Goal: Transaction & Acquisition: Purchase product/service

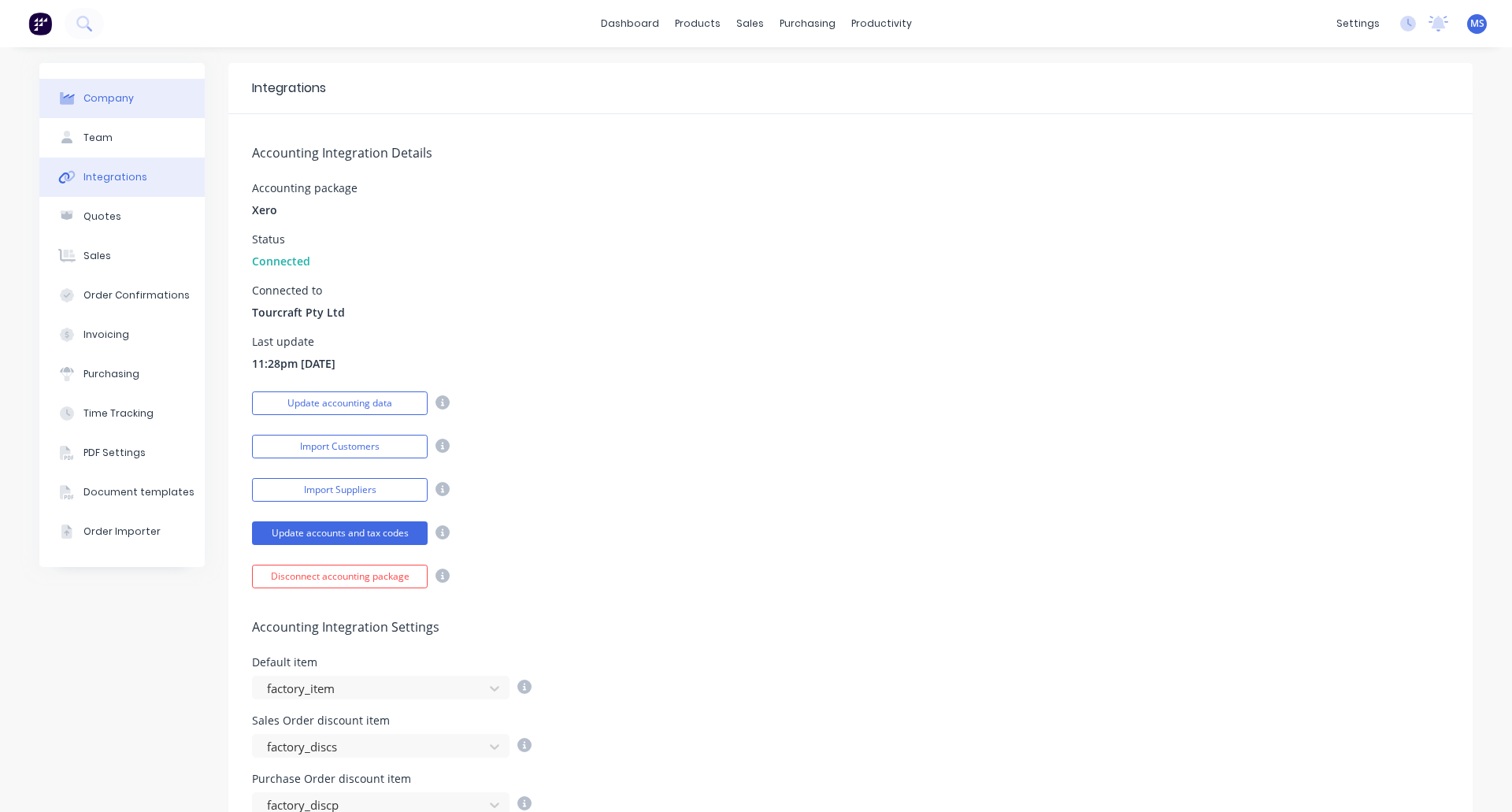
click at [94, 96] on div "Company" at bounding box center [108, 99] width 50 height 14
select select "AU"
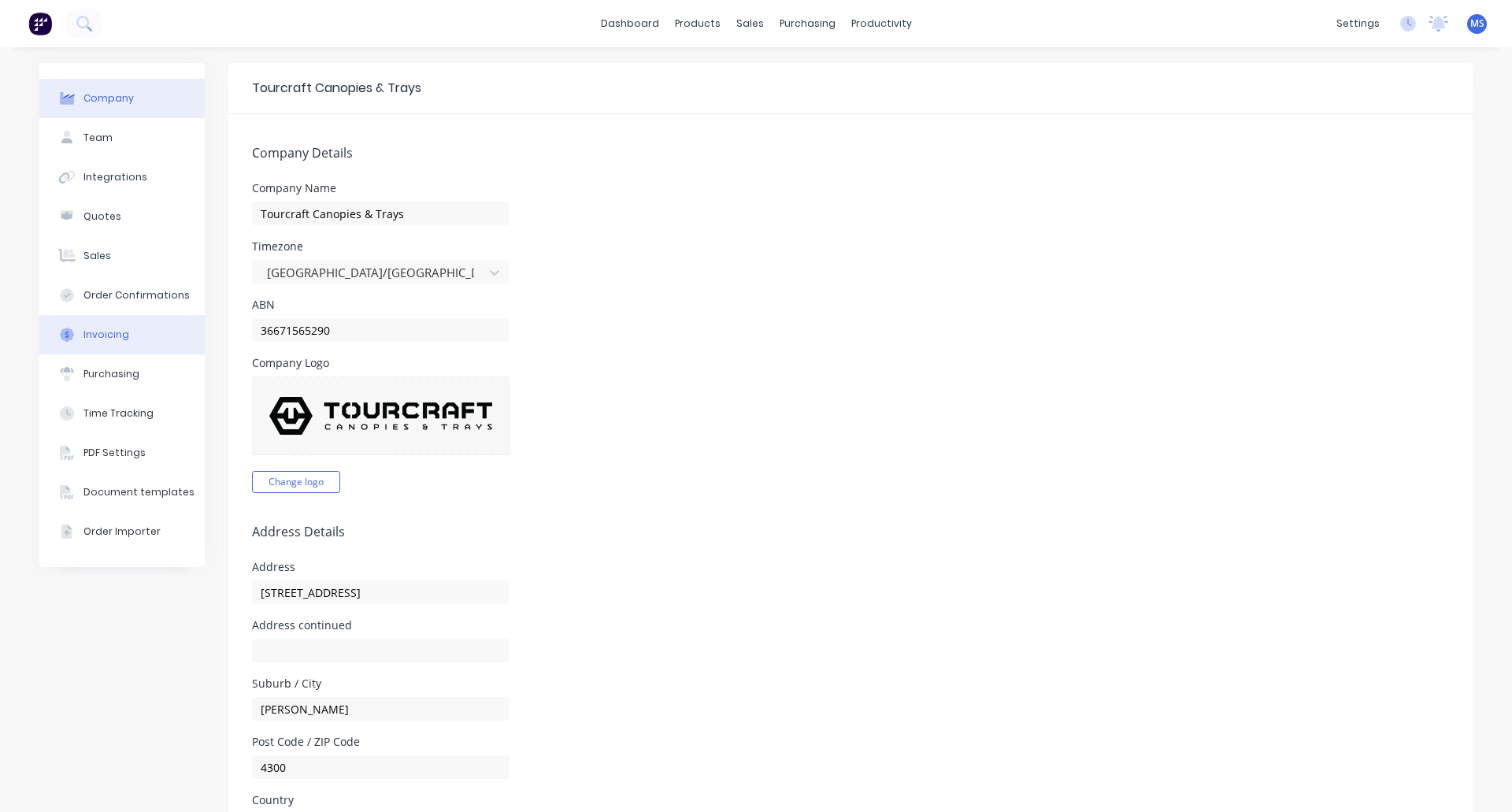
click at [82, 322] on button "Invoicing" at bounding box center [121, 335] width 166 height 39
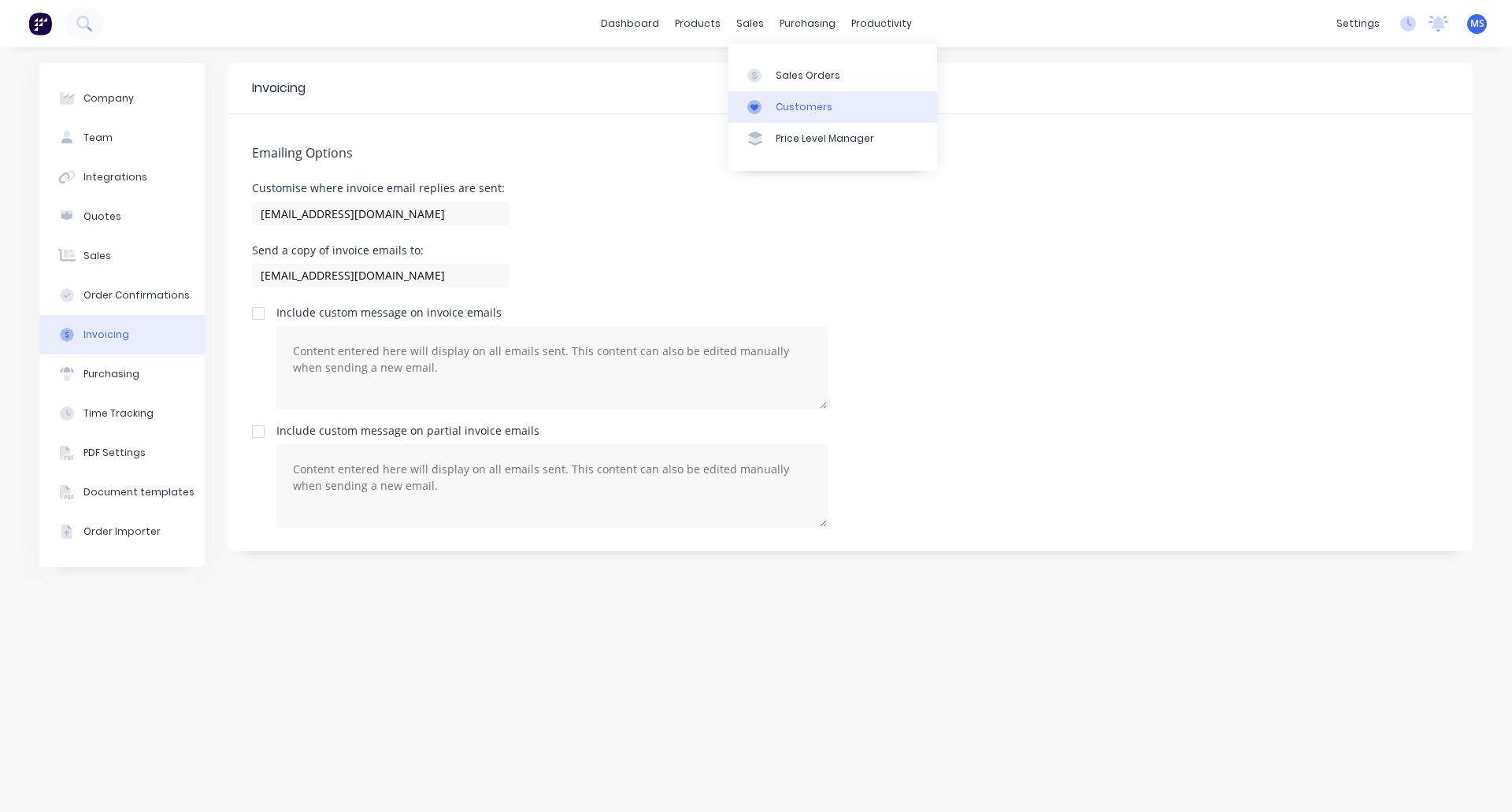
click at [796, 100] on div "Customers" at bounding box center [803, 107] width 57 height 14
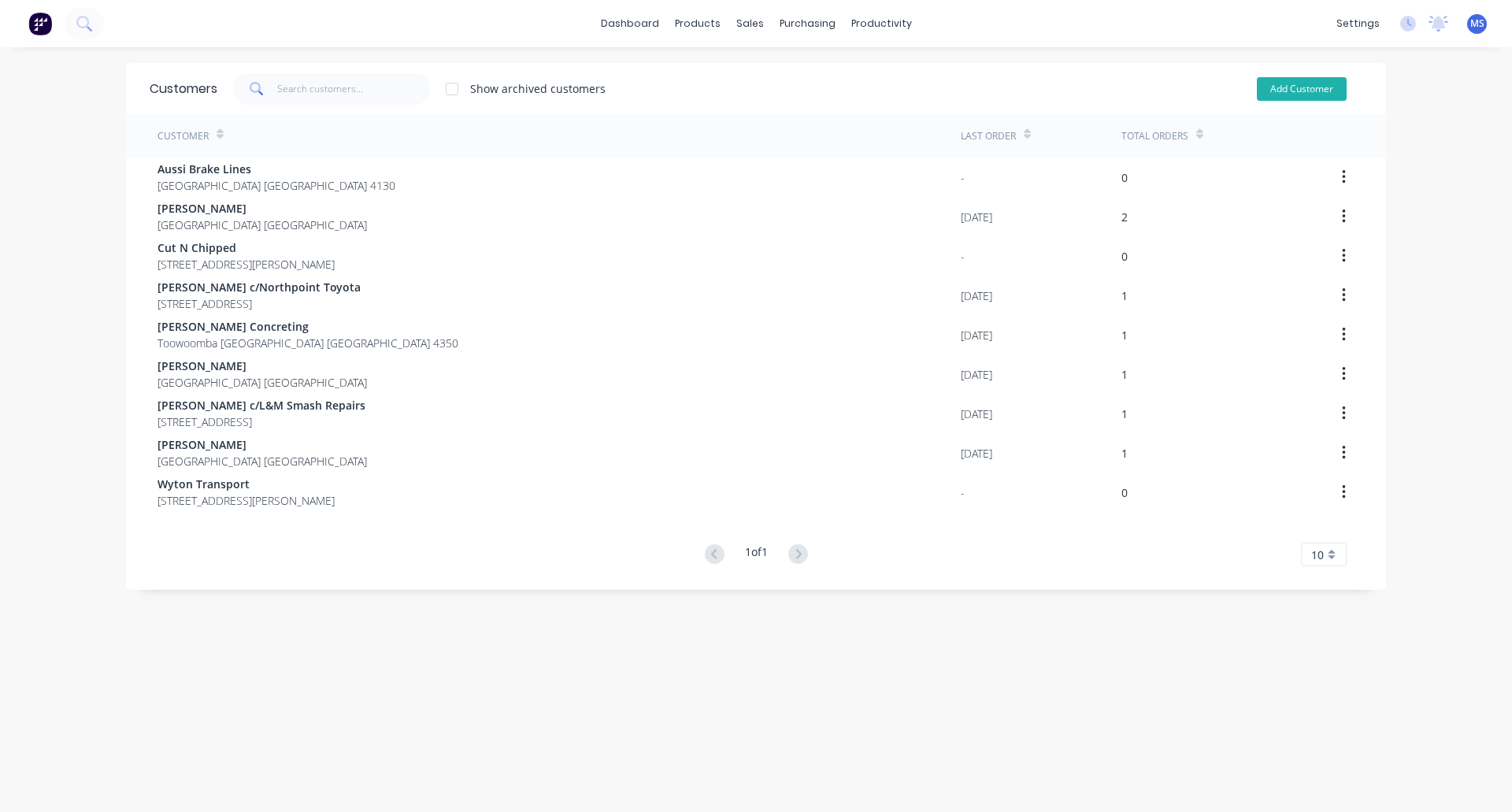
click at [1297, 96] on button "Add Customer" at bounding box center [1301, 89] width 90 height 24
select select "AU"
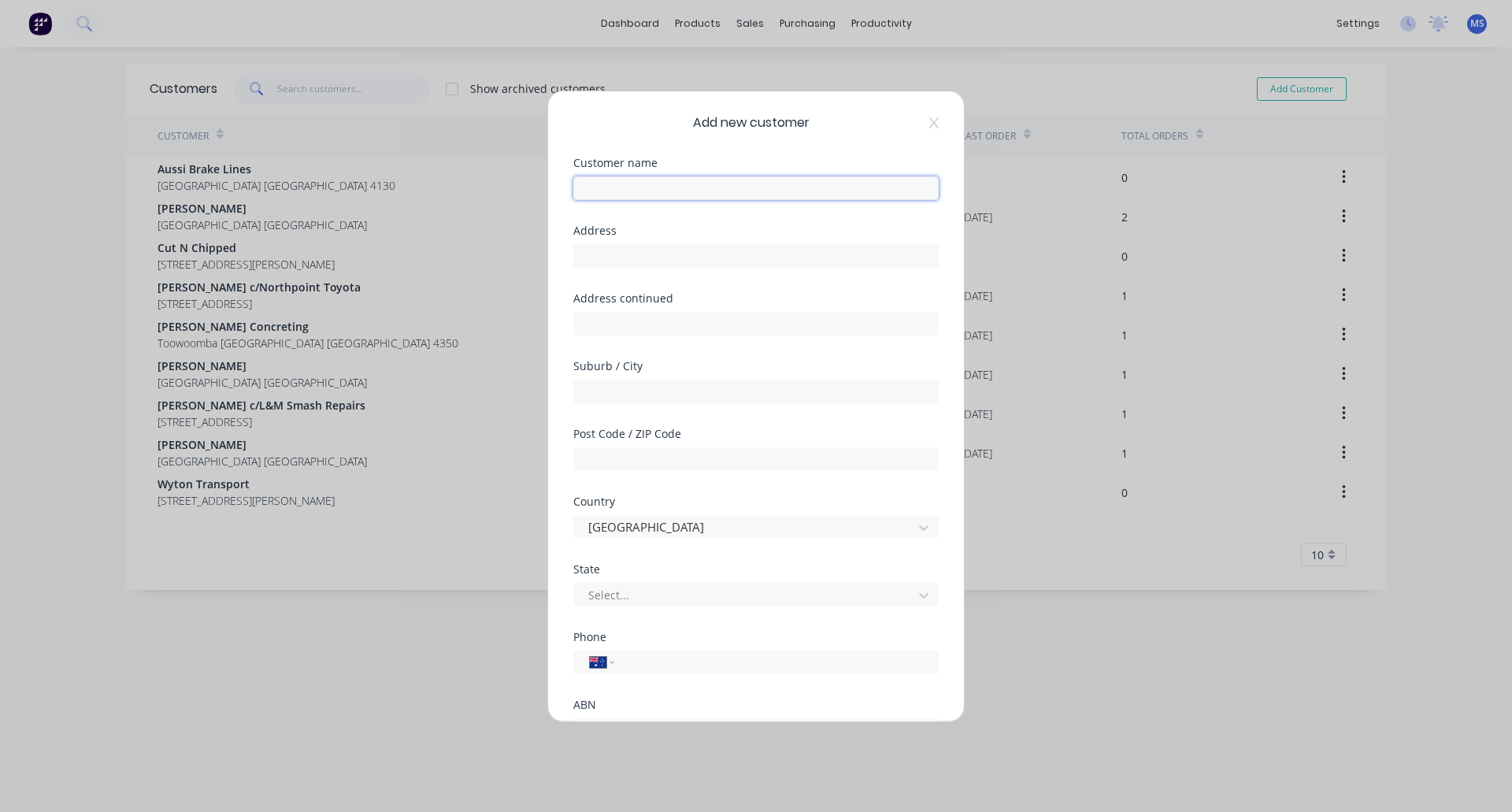
click at [686, 177] on input "text" at bounding box center [756, 189] width 365 height 24
click at [651, 189] on input "text" at bounding box center [756, 189] width 365 height 24
type input "A"
click at [929, 121] on icon at bounding box center [933, 122] width 9 height 13
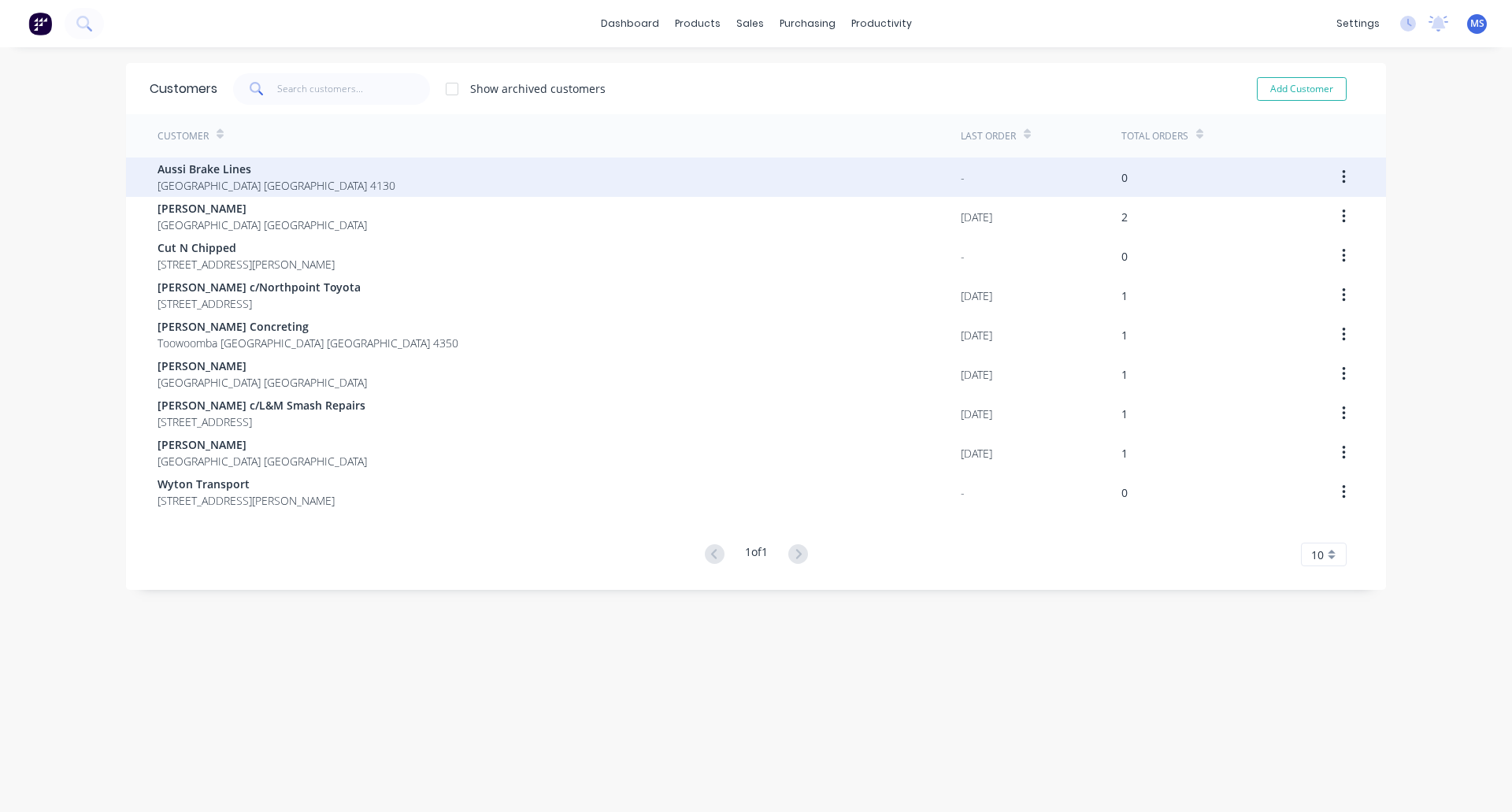
click at [357, 172] on div "Aussi Brake Lines [GEOGRAPHIC_DATA] [GEOGRAPHIC_DATA] 4130" at bounding box center [559, 177] width 803 height 39
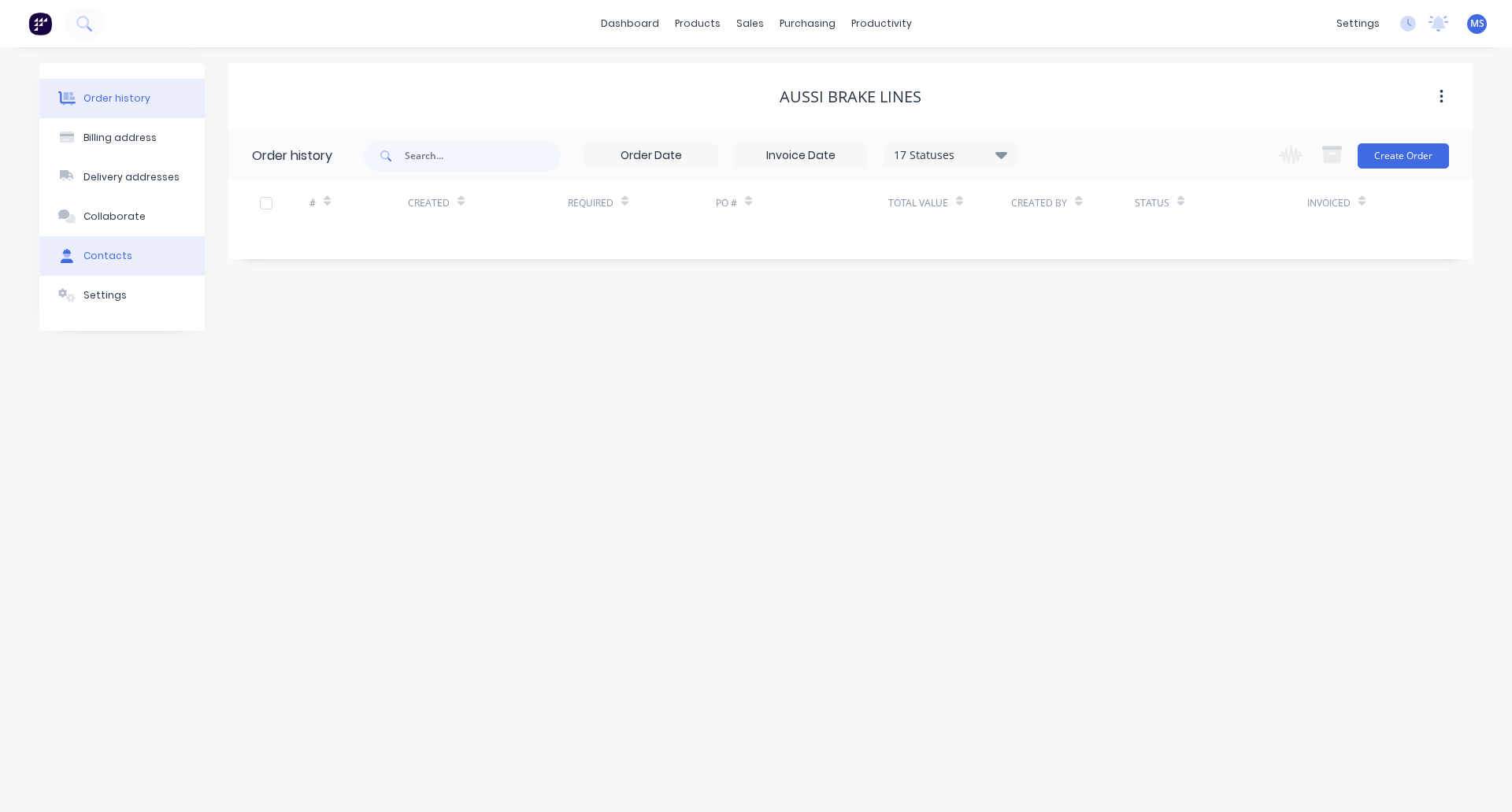
click at [114, 251] on div "Contacts" at bounding box center [107, 256] width 48 height 14
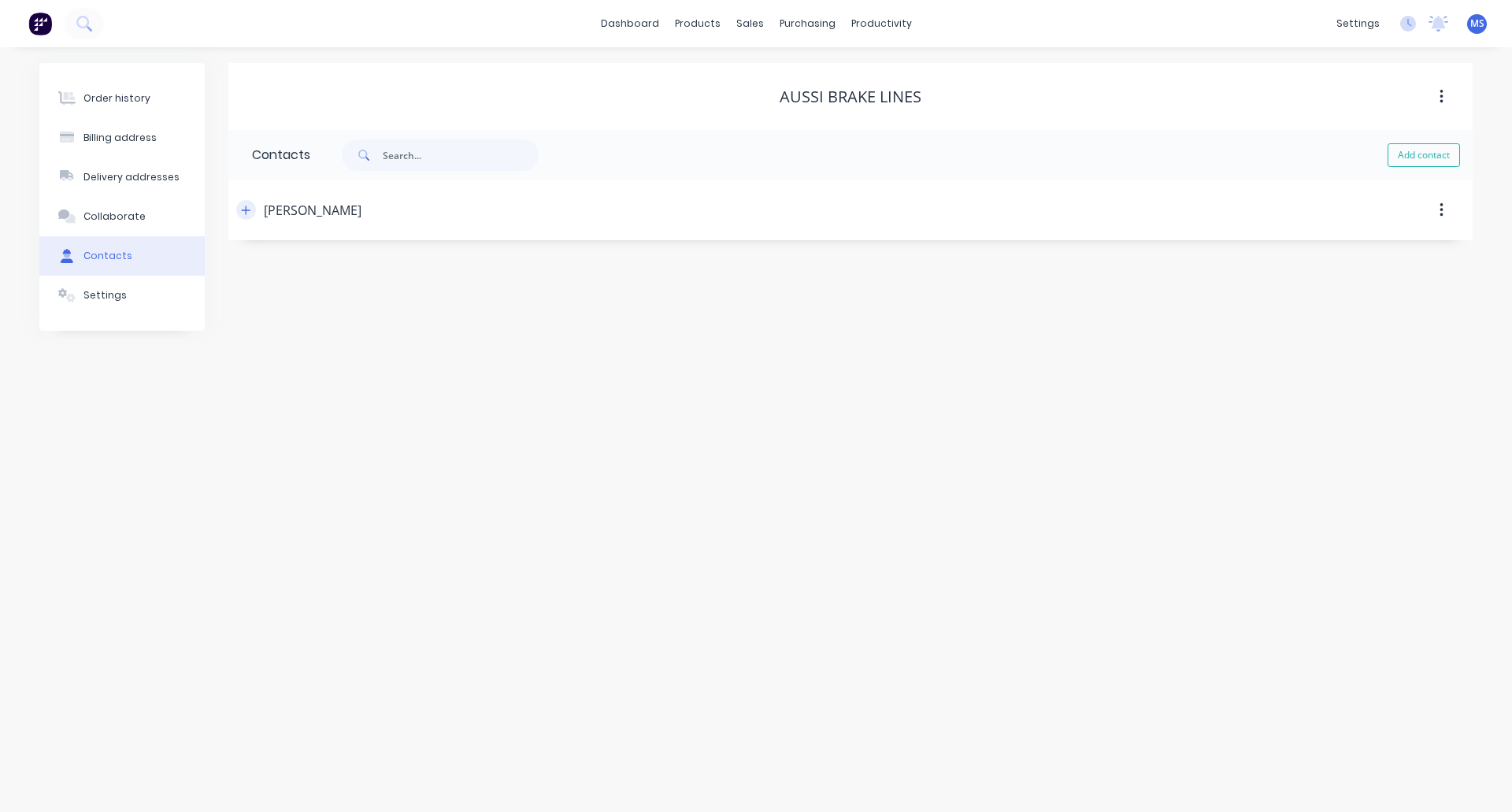
click at [245, 211] on icon "button" at bounding box center [245, 210] width 9 height 11
click at [120, 103] on div "Order history" at bounding box center [116, 99] width 67 height 14
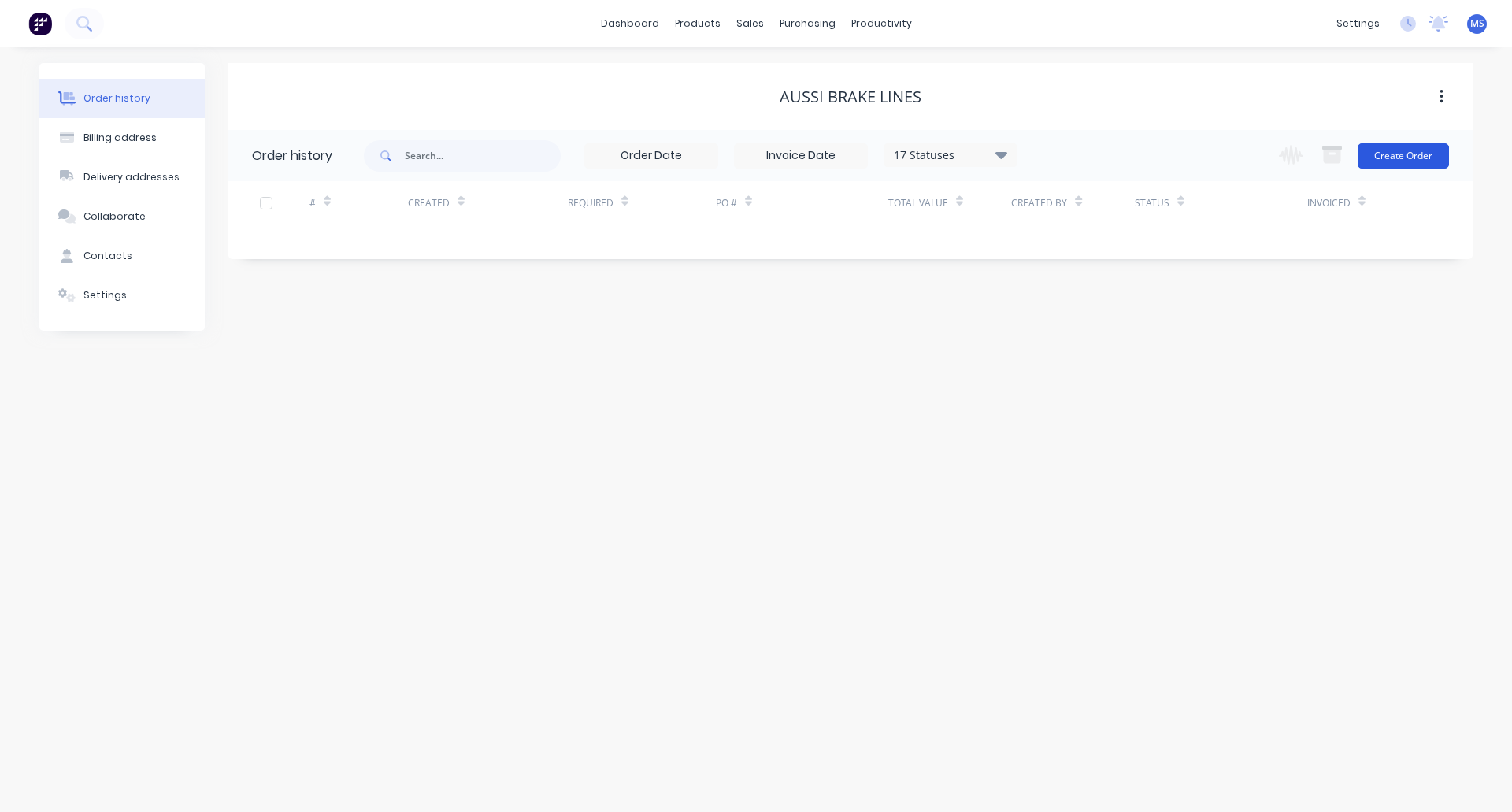
click at [1393, 158] on button "Create Order" at bounding box center [1403, 156] width 92 height 25
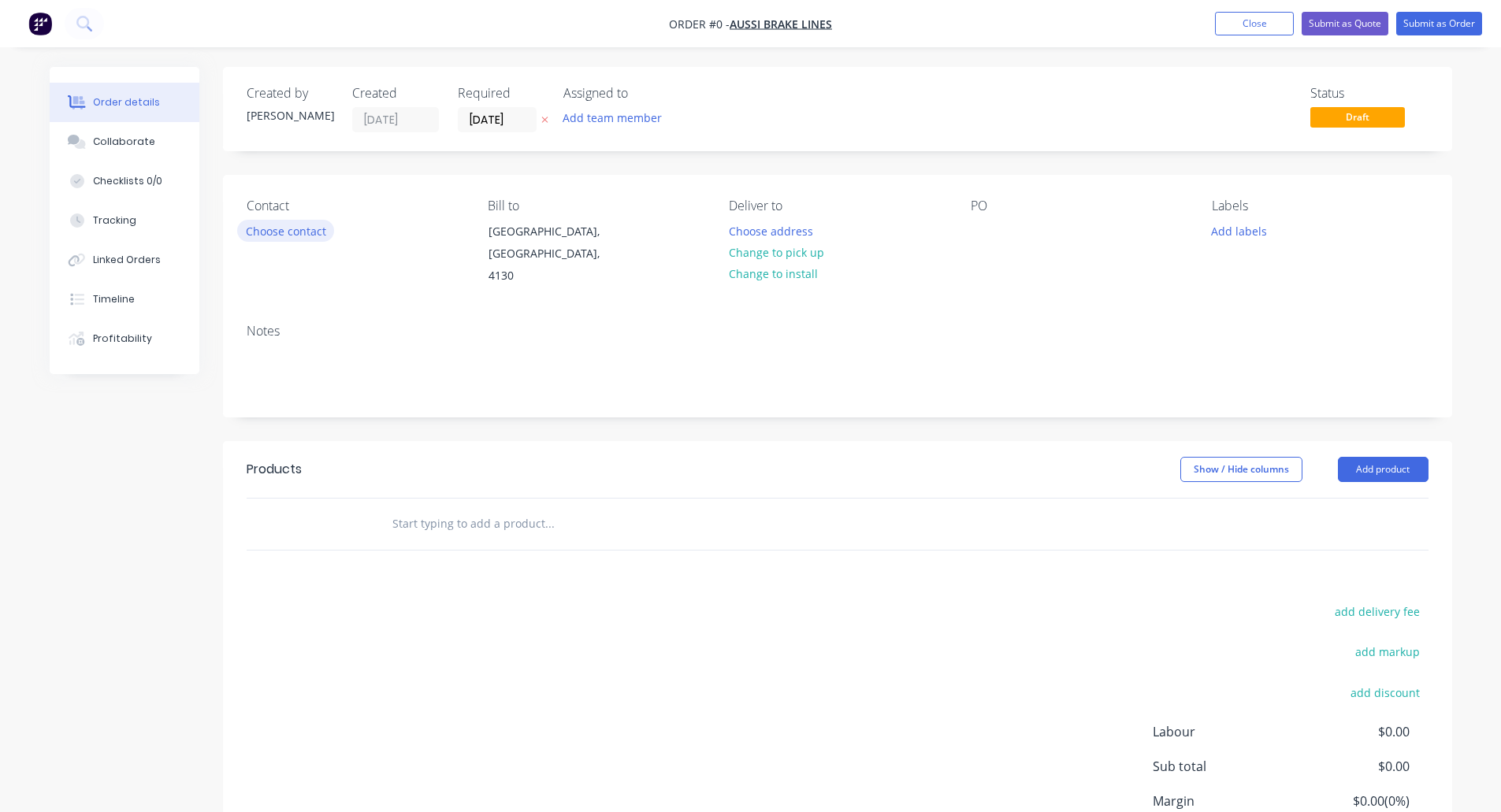
click at [292, 228] on button "Choose contact" at bounding box center [285, 230] width 97 height 21
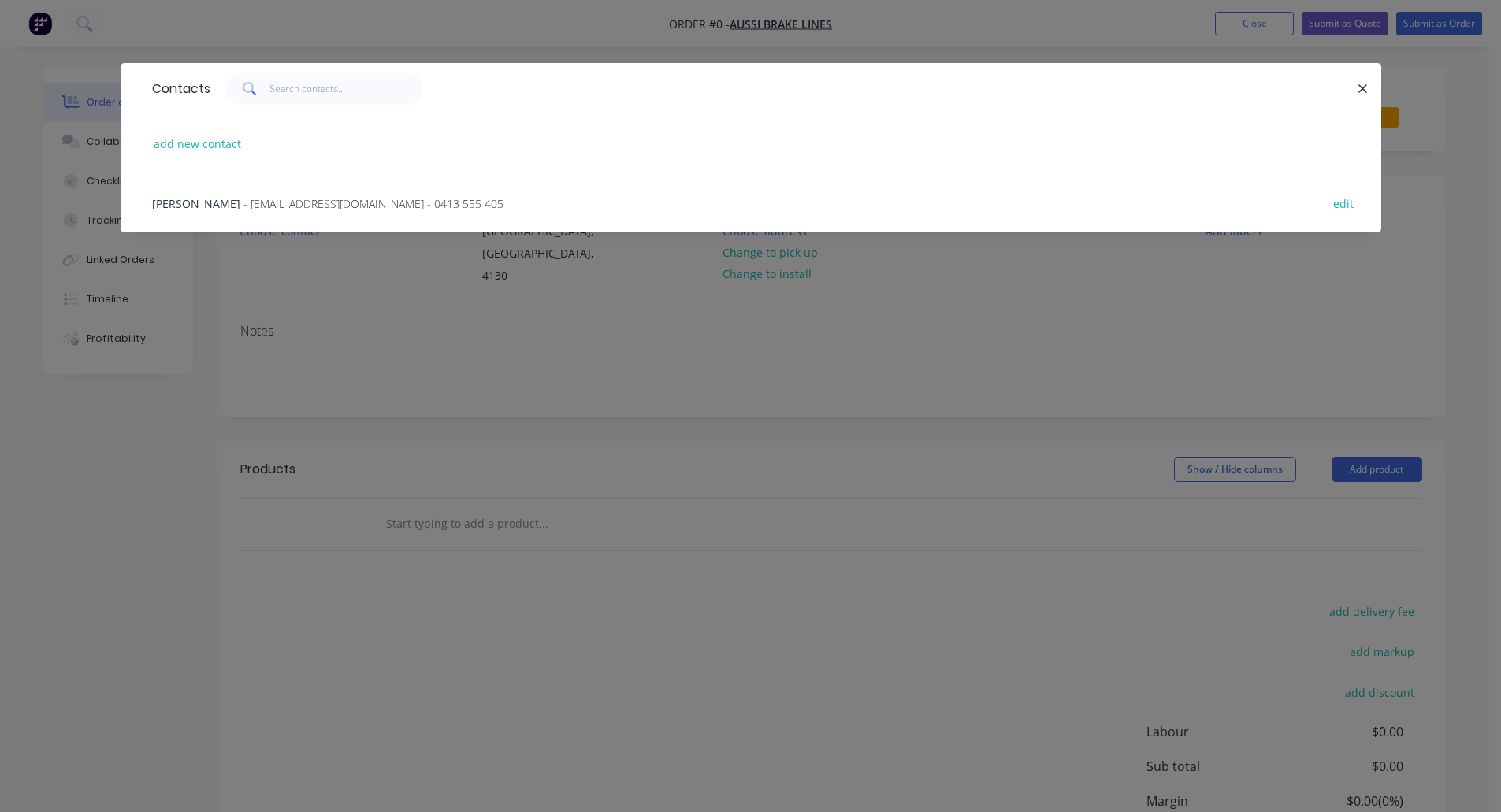
click at [286, 210] on span "- [EMAIL_ADDRESS][DOMAIN_NAME] - 0413 555 405" at bounding box center [374, 204] width 260 height 15
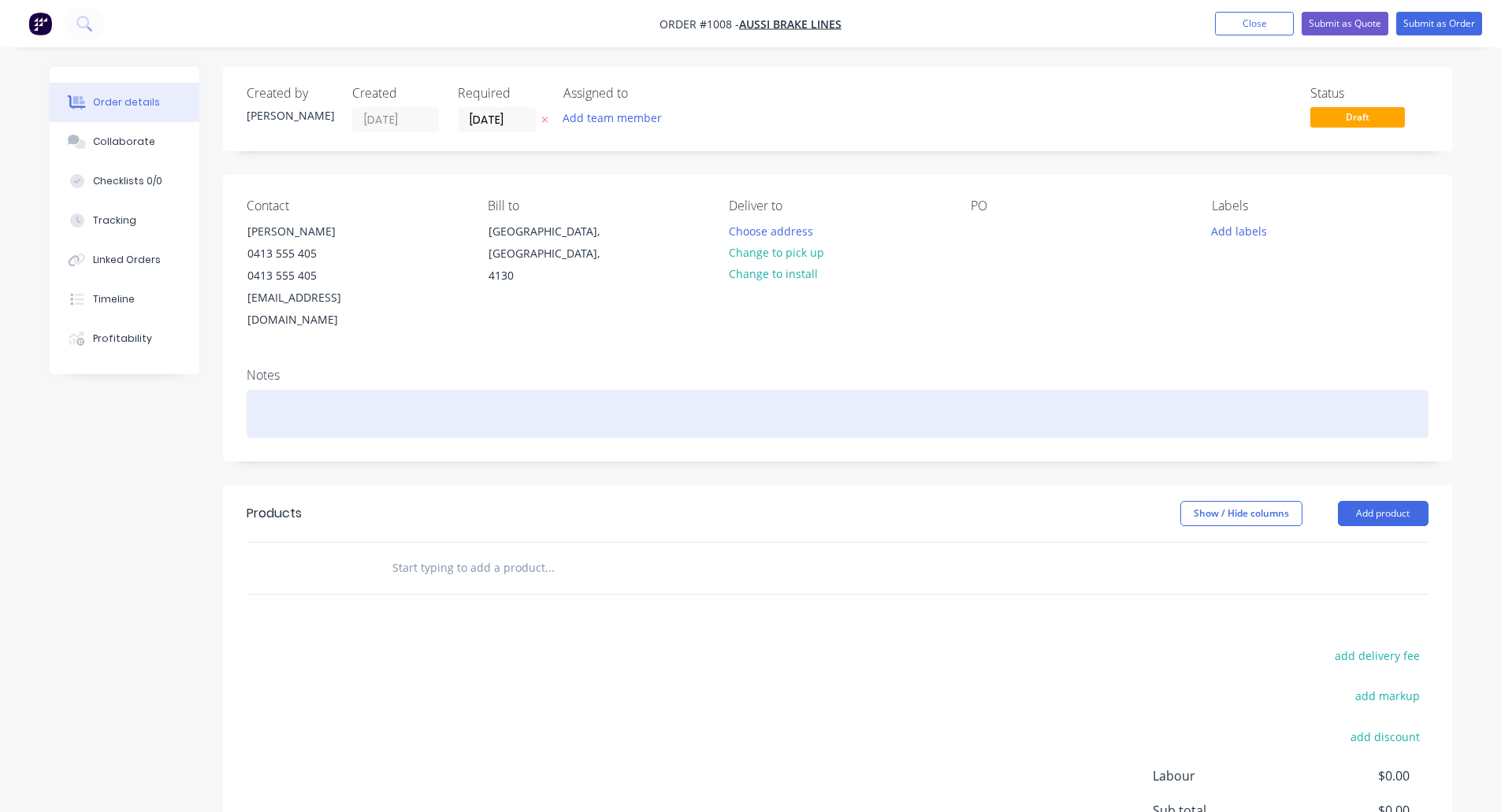
click at [274, 390] on div at bounding box center [837, 414] width 1182 height 48
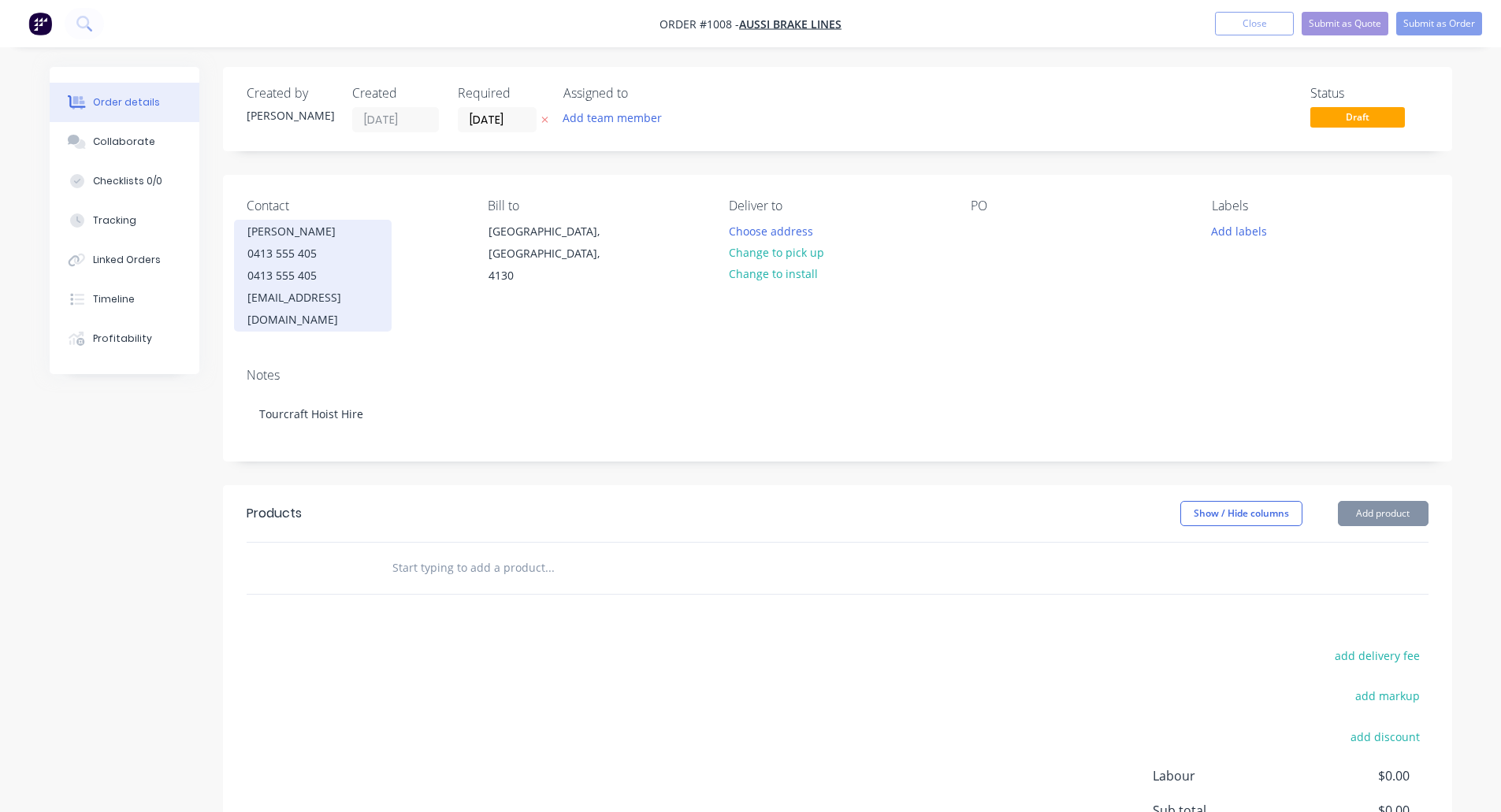
click at [313, 256] on div "0413 555 405" at bounding box center [313, 254] width 131 height 22
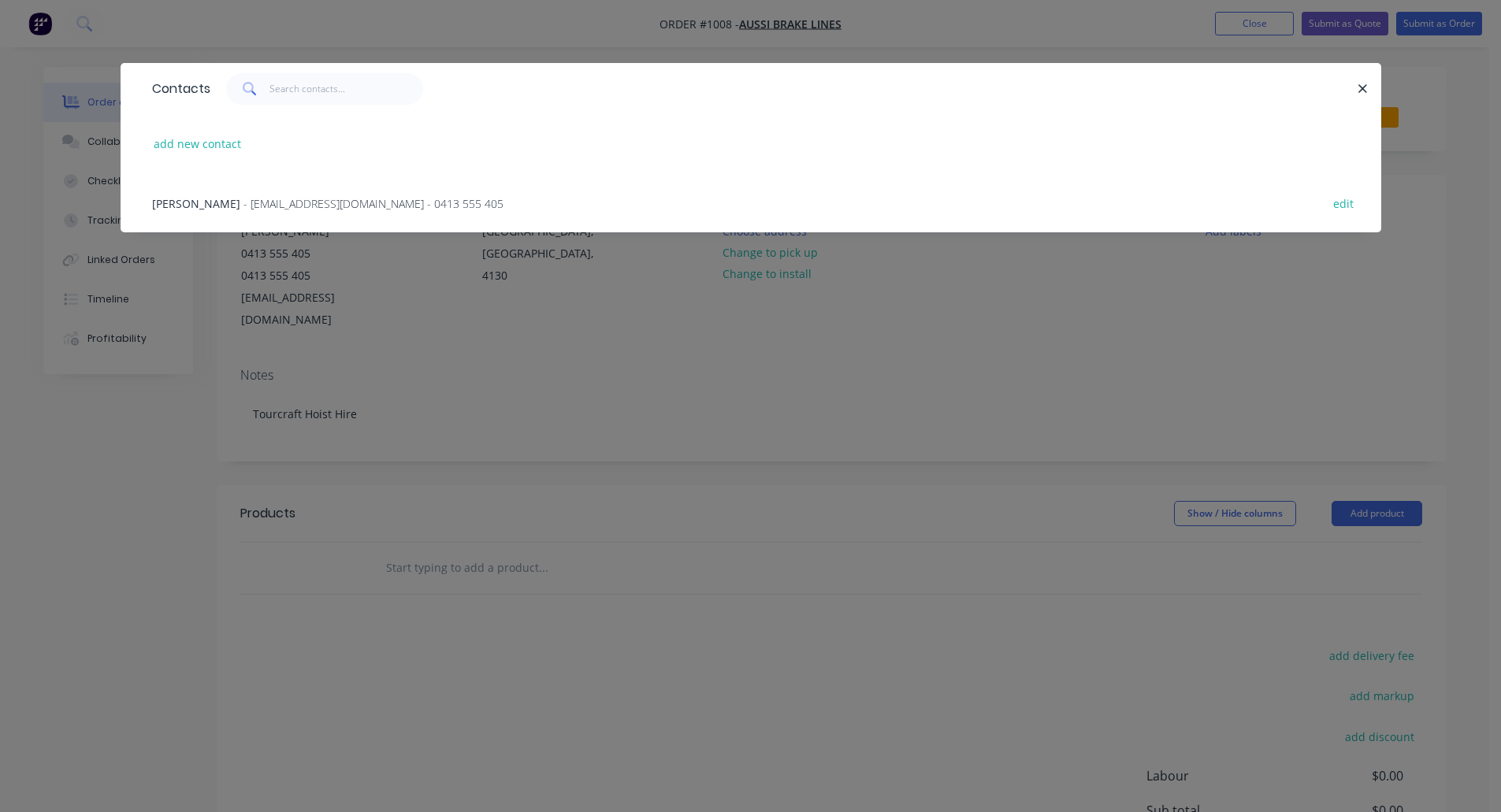
click at [246, 199] on span "- [EMAIL_ADDRESS][DOMAIN_NAME] - 0413 555 405" at bounding box center [374, 204] width 260 height 15
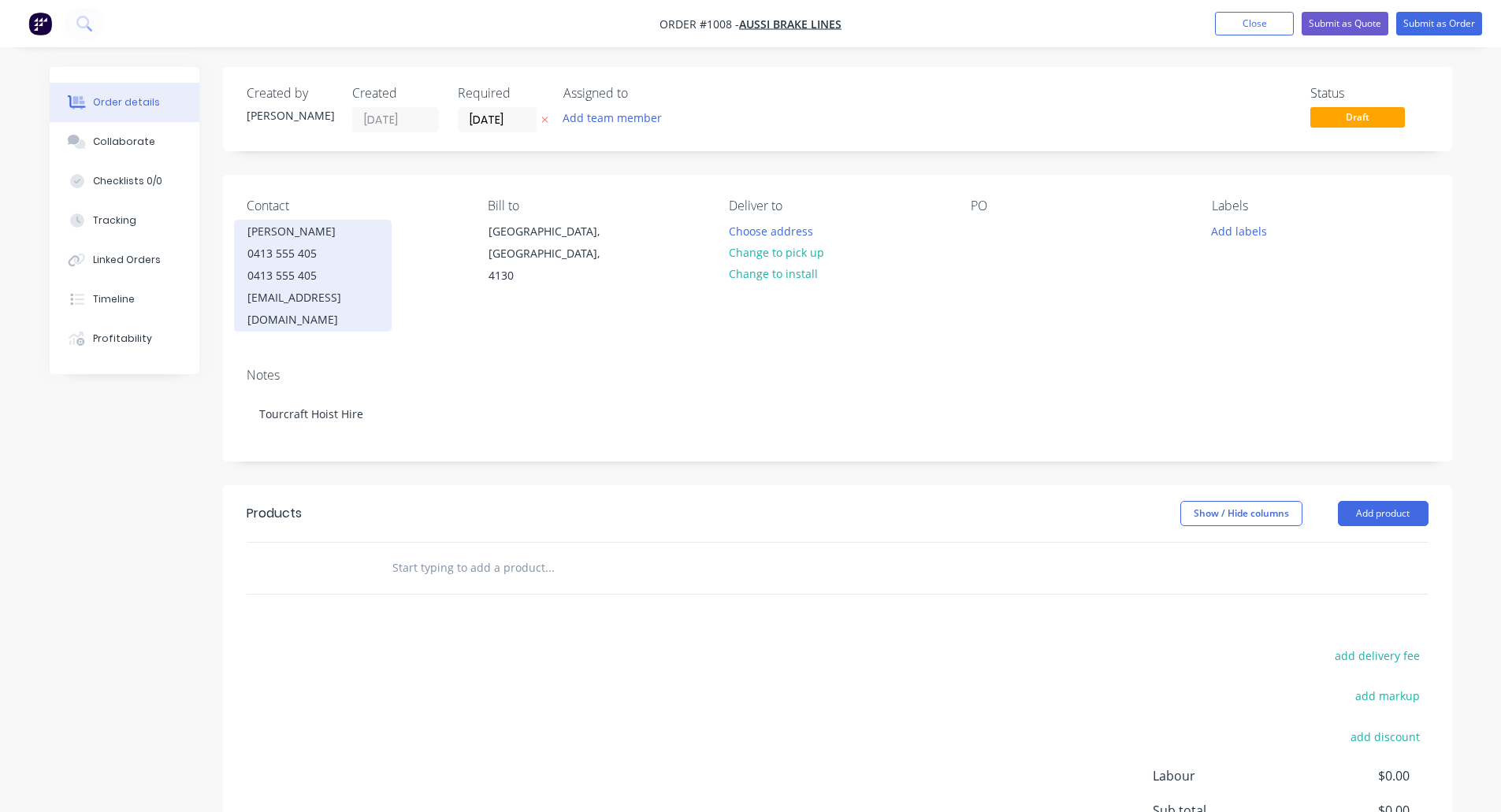
click at [296, 255] on div "0413 555 405" at bounding box center [313, 254] width 131 height 22
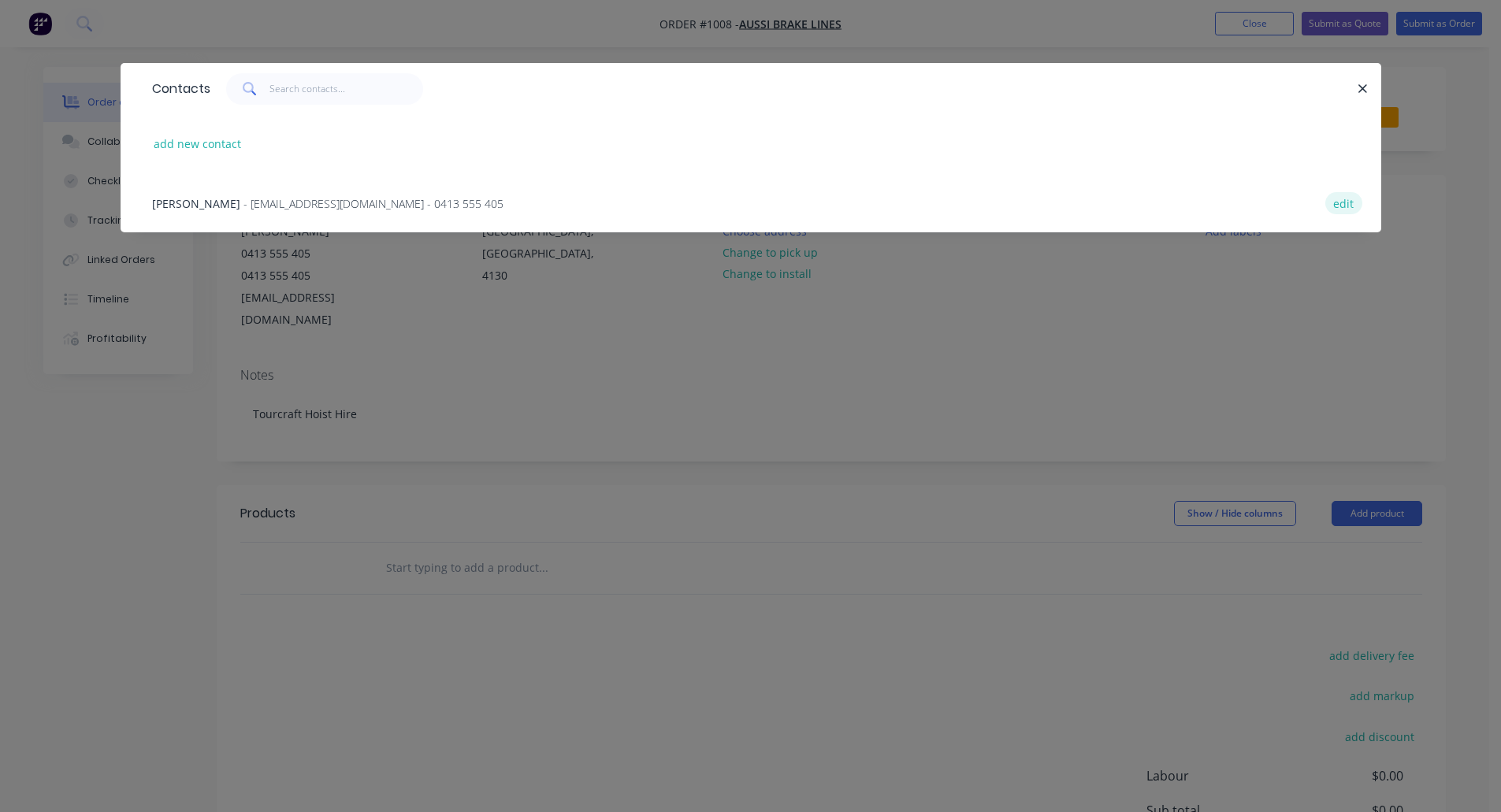
click at [1351, 205] on button "edit" at bounding box center [1344, 202] width 37 height 21
select select "AU"
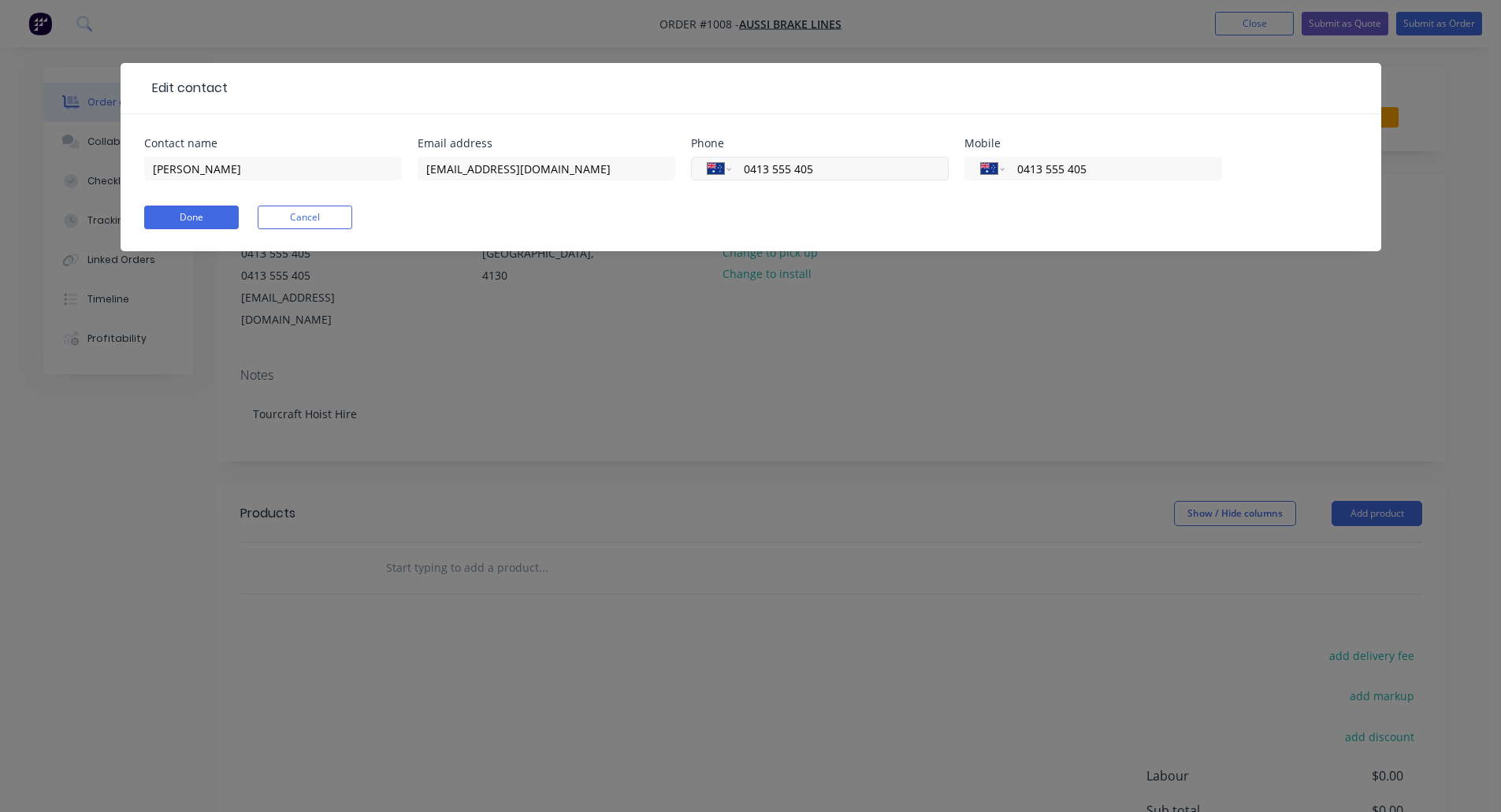
drag, startPoint x: 841, startPoint y: 172, endPoint x: 715, endPoint y: 172, distance: 126.0
click at [721, 172] on div "International [GEOGRAPHIC_DATA] [GEOGRAPHIC_DATA] [GEOGRAPHIC_DATA] [GEOGRAPHIC…" at bounding box center [819, 169] width 257 height 24
drag, startPoint x: 1092, startPoint y: 166, endPoint x: 979, endPoint y: 166, distance: 113.0
click at [979, 166] on div "International [GEOGRAPHIC_DATA] [GEOGRAPHIC_DATA] [GEOGRAPHIC_DATA] [GEOGRAPHIC…" at bounding box center [1092, 169] width 257 height 24
click at [858, 166] on input "tel" at bounding box center [837, 168] width 189 height 18
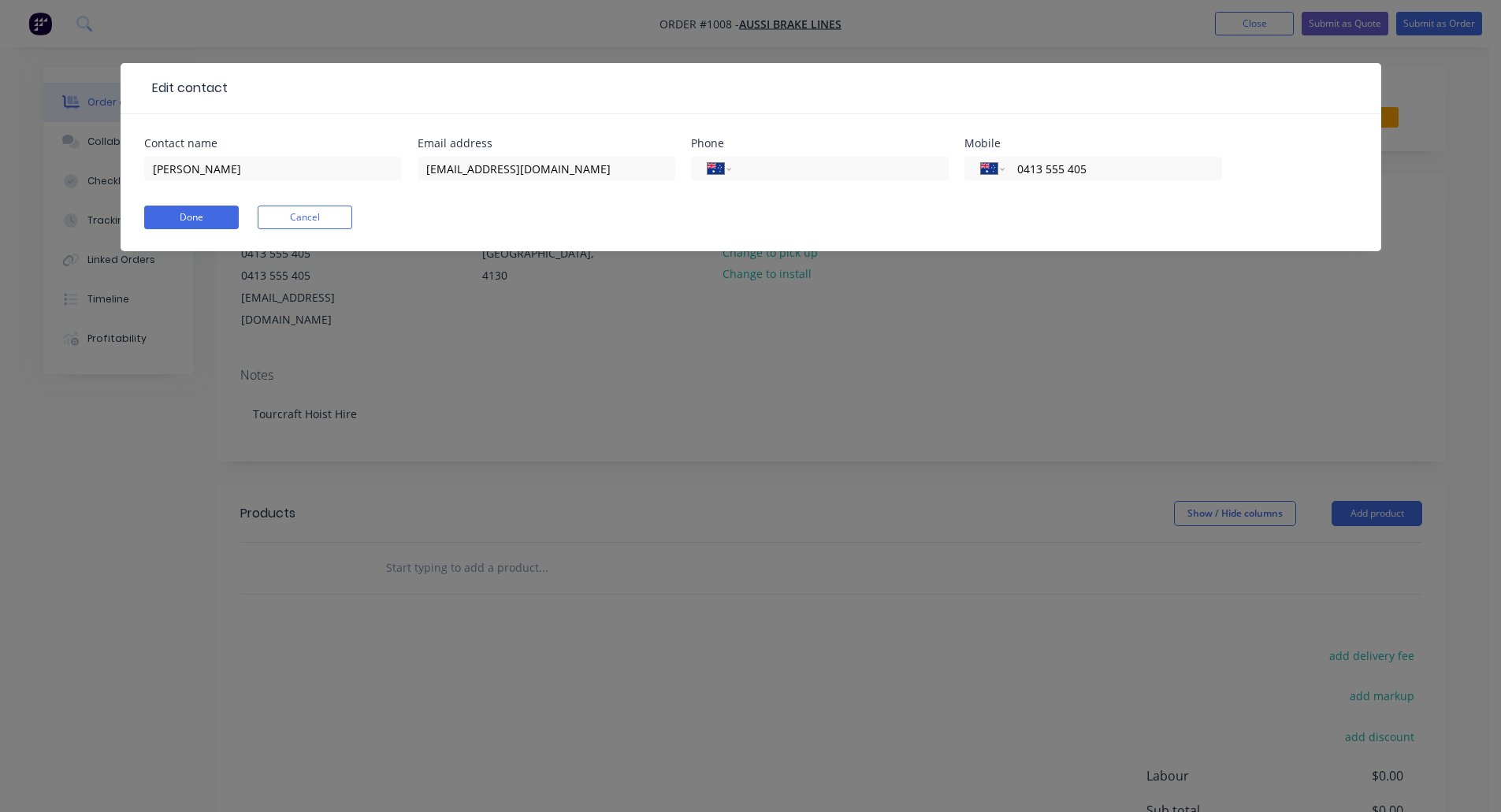
paste input "0413 555 405"
type input "0413 555 405"
click at [207, 217] on button "Done" at bounding box center [191, 217] width 94 height 24
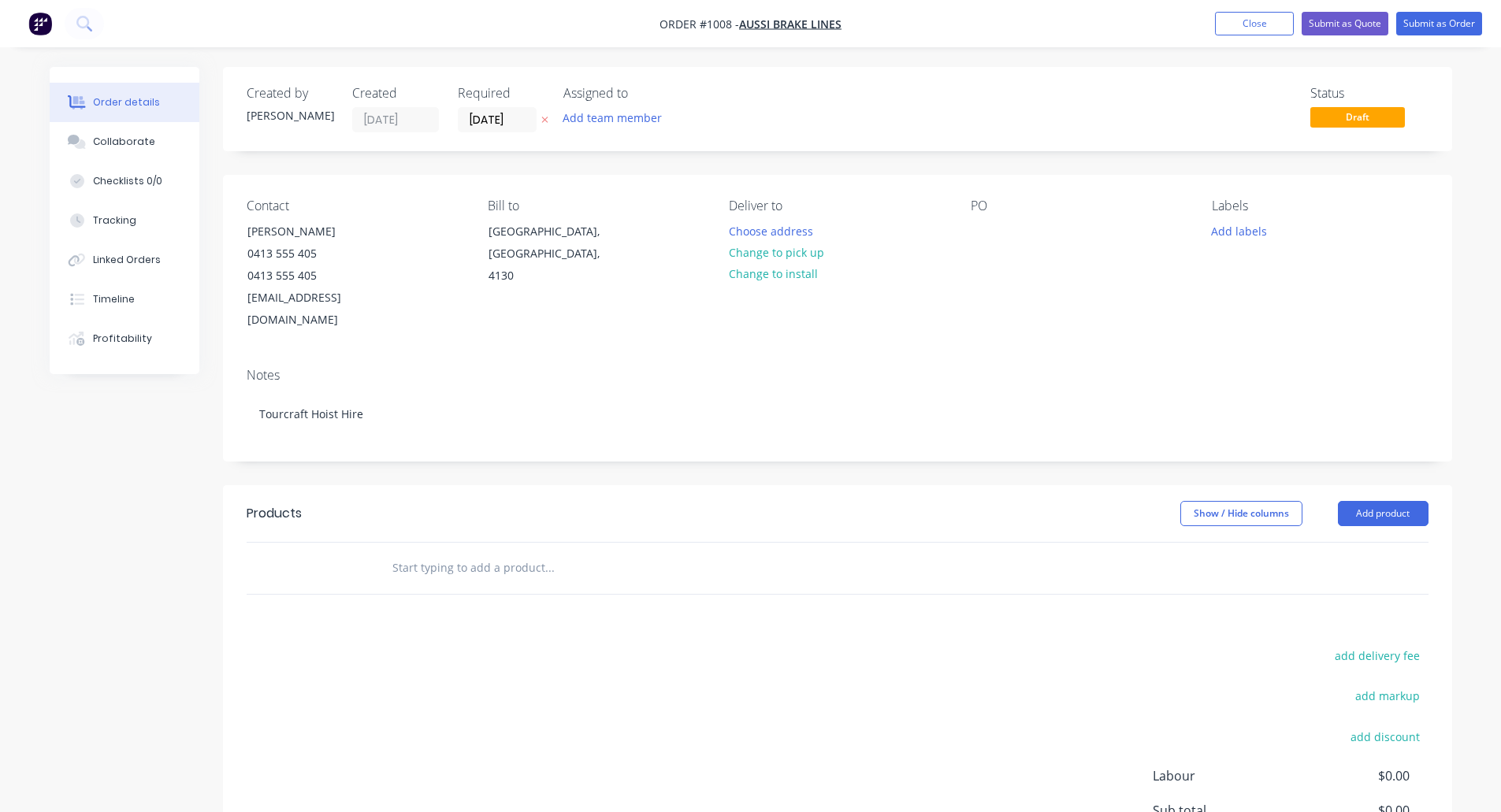
click at [553, 552] on input "text" at bounding box center [549, 567] width 315 height 31
click at [500, 552] on input "text" at bounding box center [549, 567] width 315 height 31
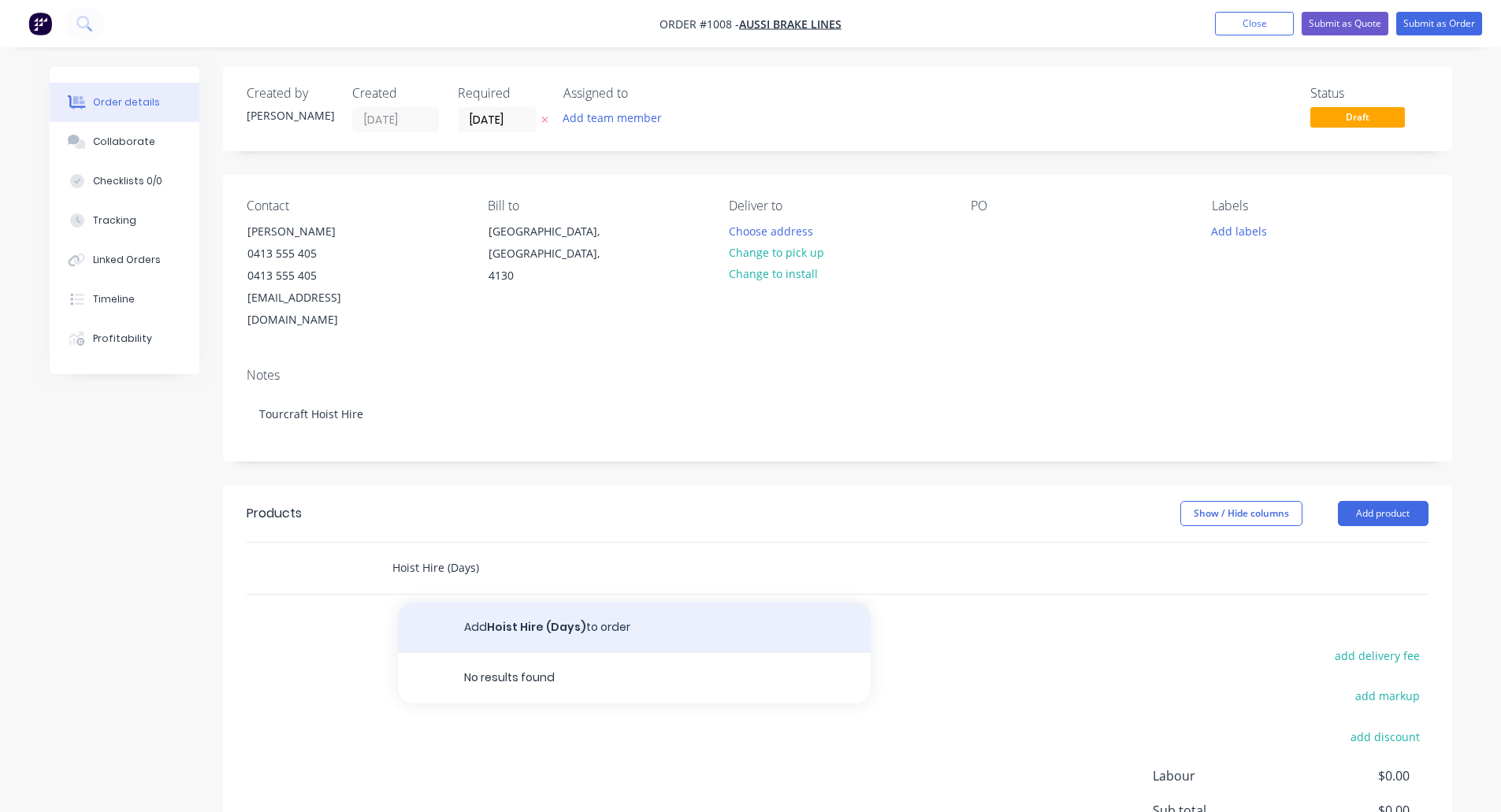
type input "Hoist Hire (Days)"
click at [539, 605] on button "Add Hoist Hire (Days) to order" at bounding box center [634, 627] width 472 height 50
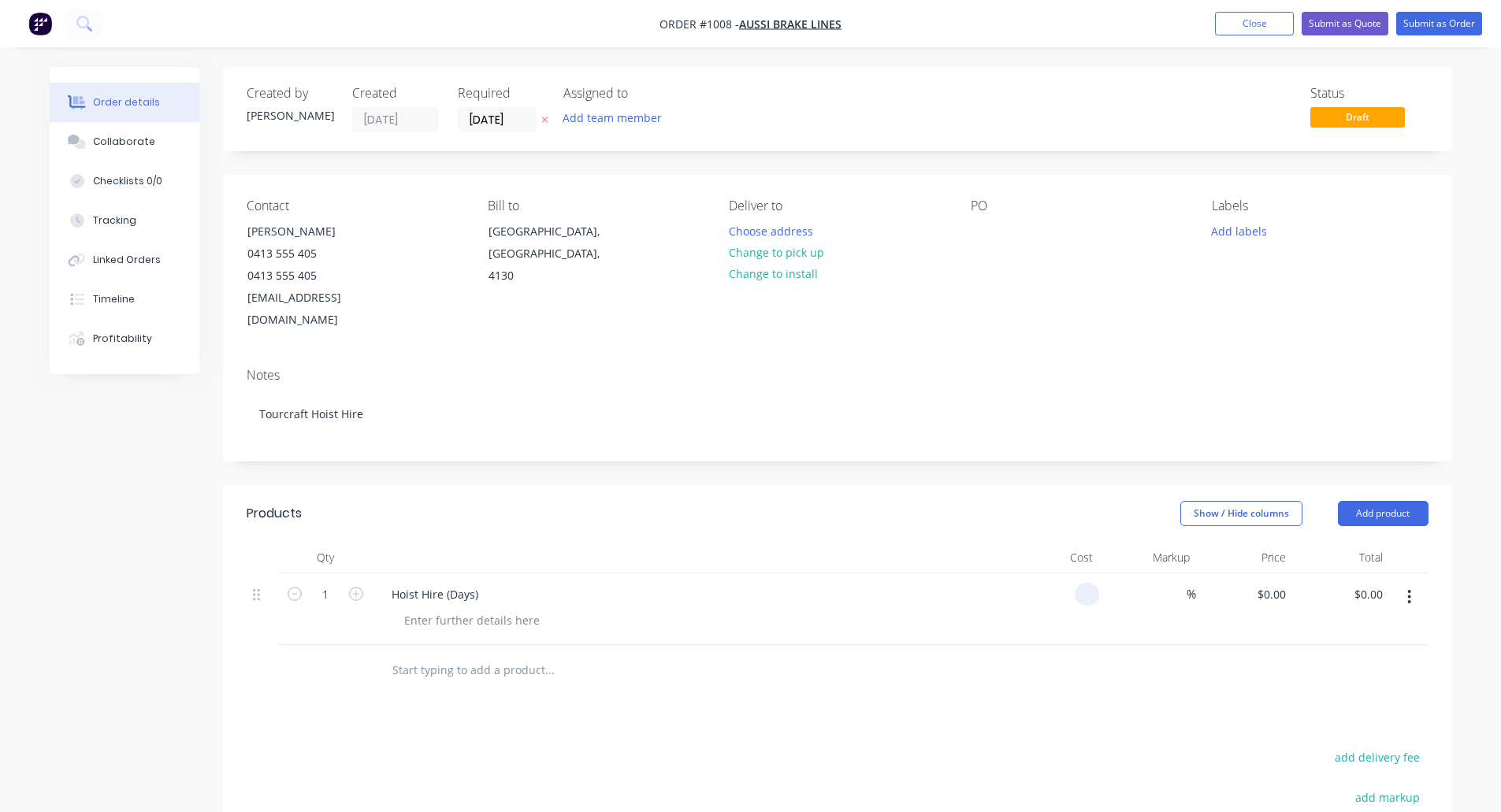
click at [1063, 574] on div at bounding box center [1052, 609] width 97 height 71
type input "$0.00"
click at [353, 587] on icon "button" at bounding box center [356, 594] width 14 height 14
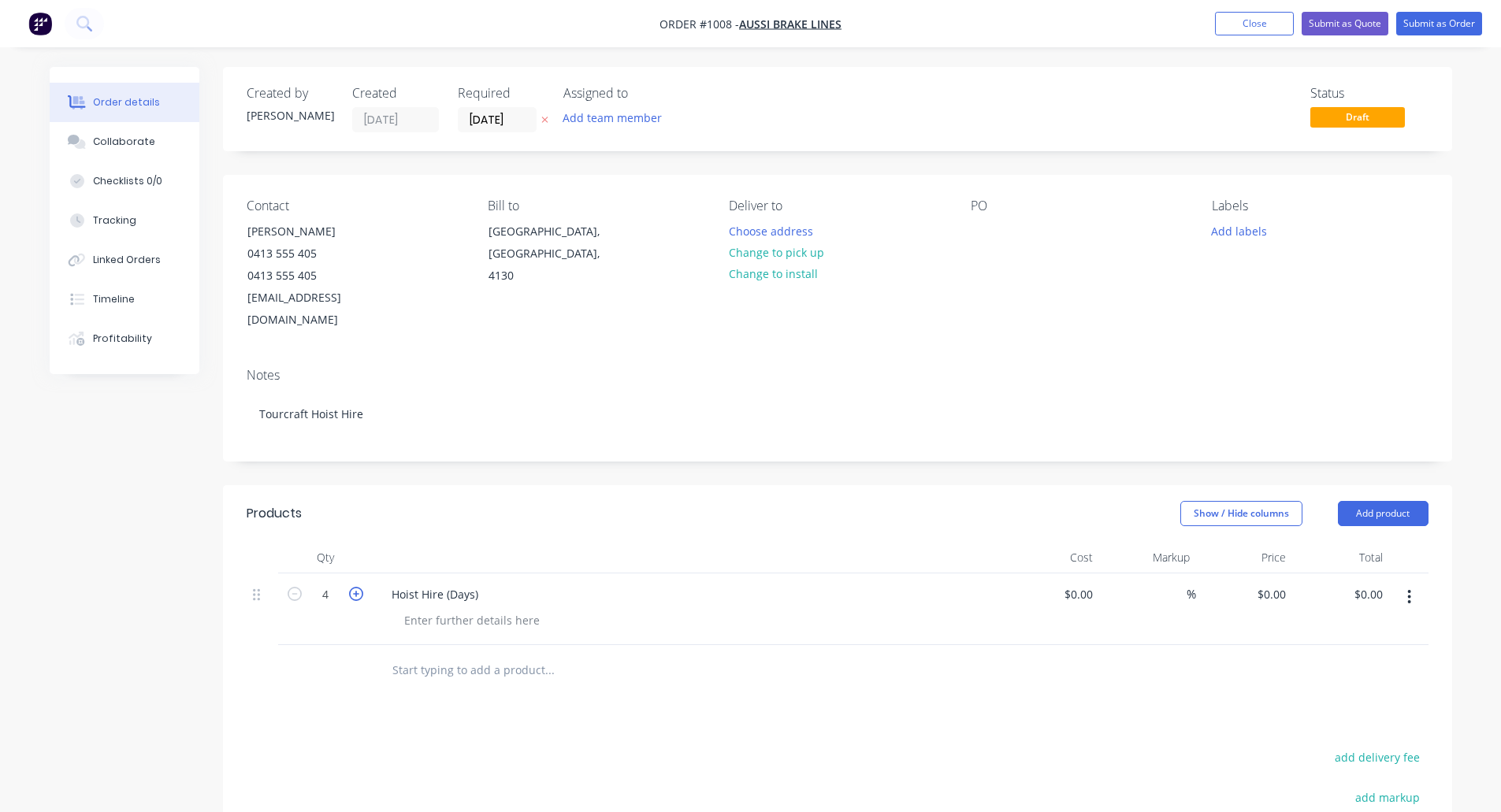
click at [353, 587] on icon "button" at bounding box center [356, 594] width 14 height 14
type input "8"
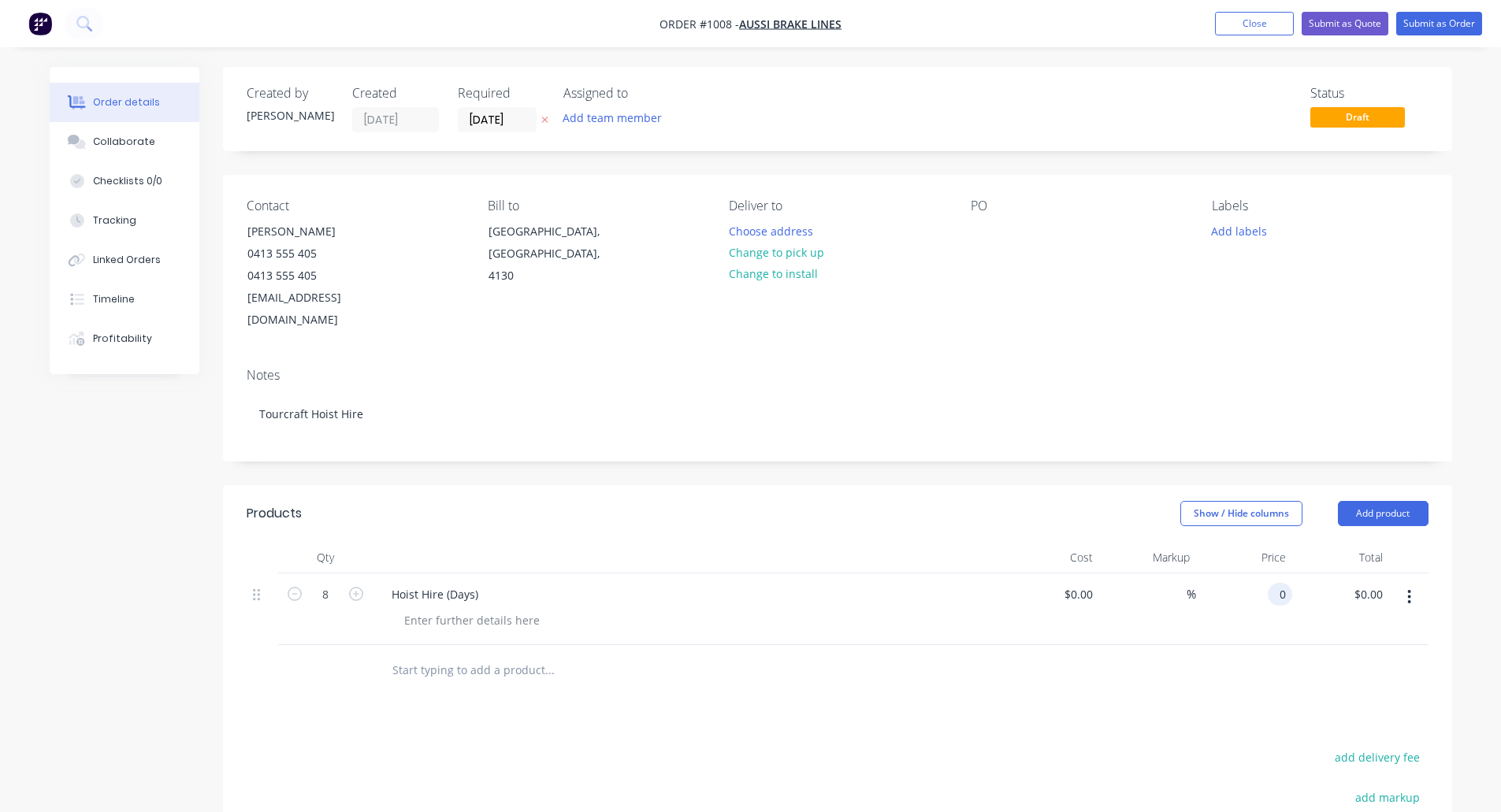
click at [1259, 573] on div "0 0" at bounding box center [1244, 609] width 97 height 71
type input "$90.00"
type input "$720.00"
click at [1340, 28] on button "Submit as Quote" at bounding box center [1345, 24] width 87 height 24
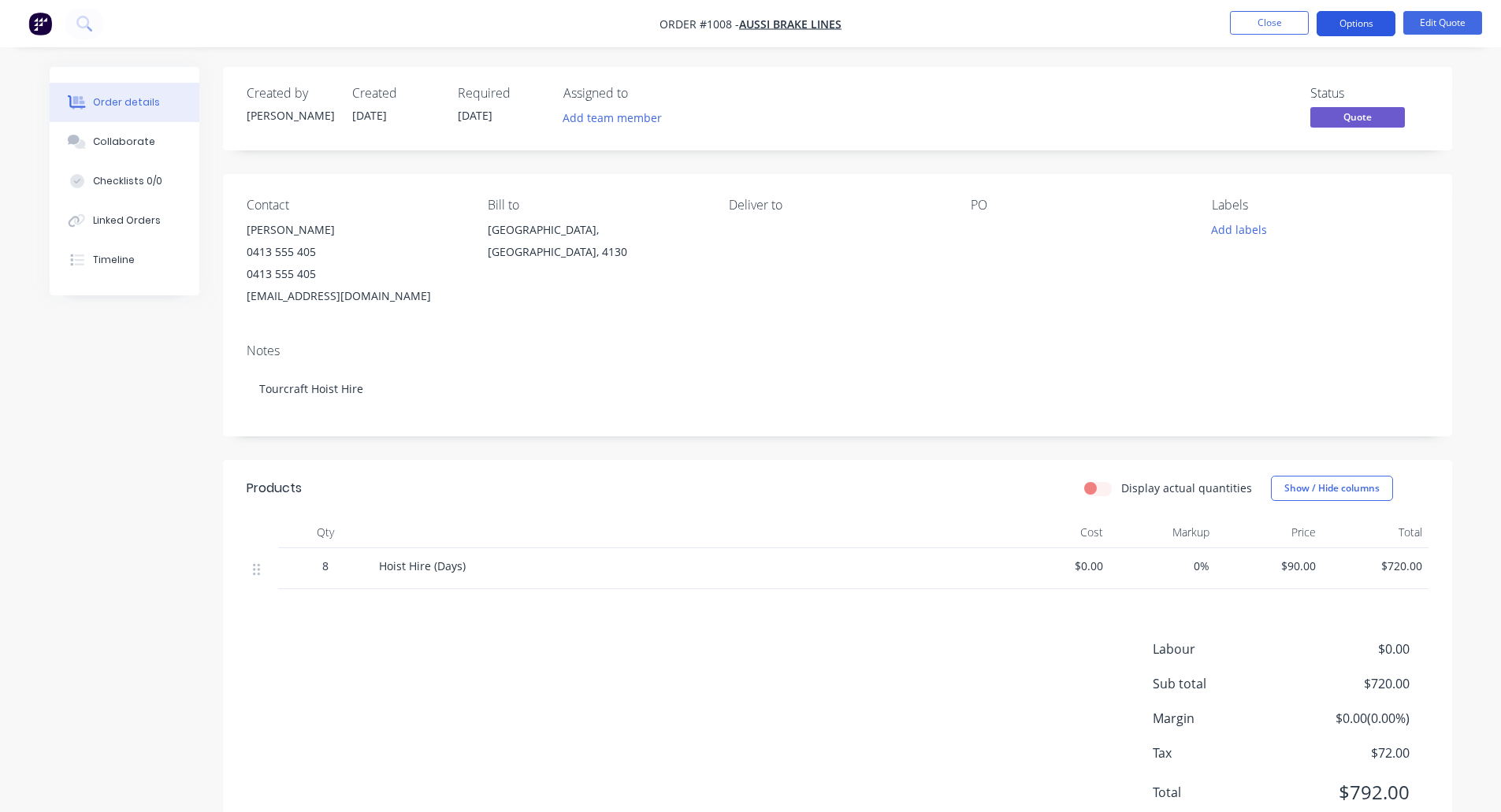
click at [1339, 27] on button "Options" at bounding box center [1356, 24] width 79 height 25
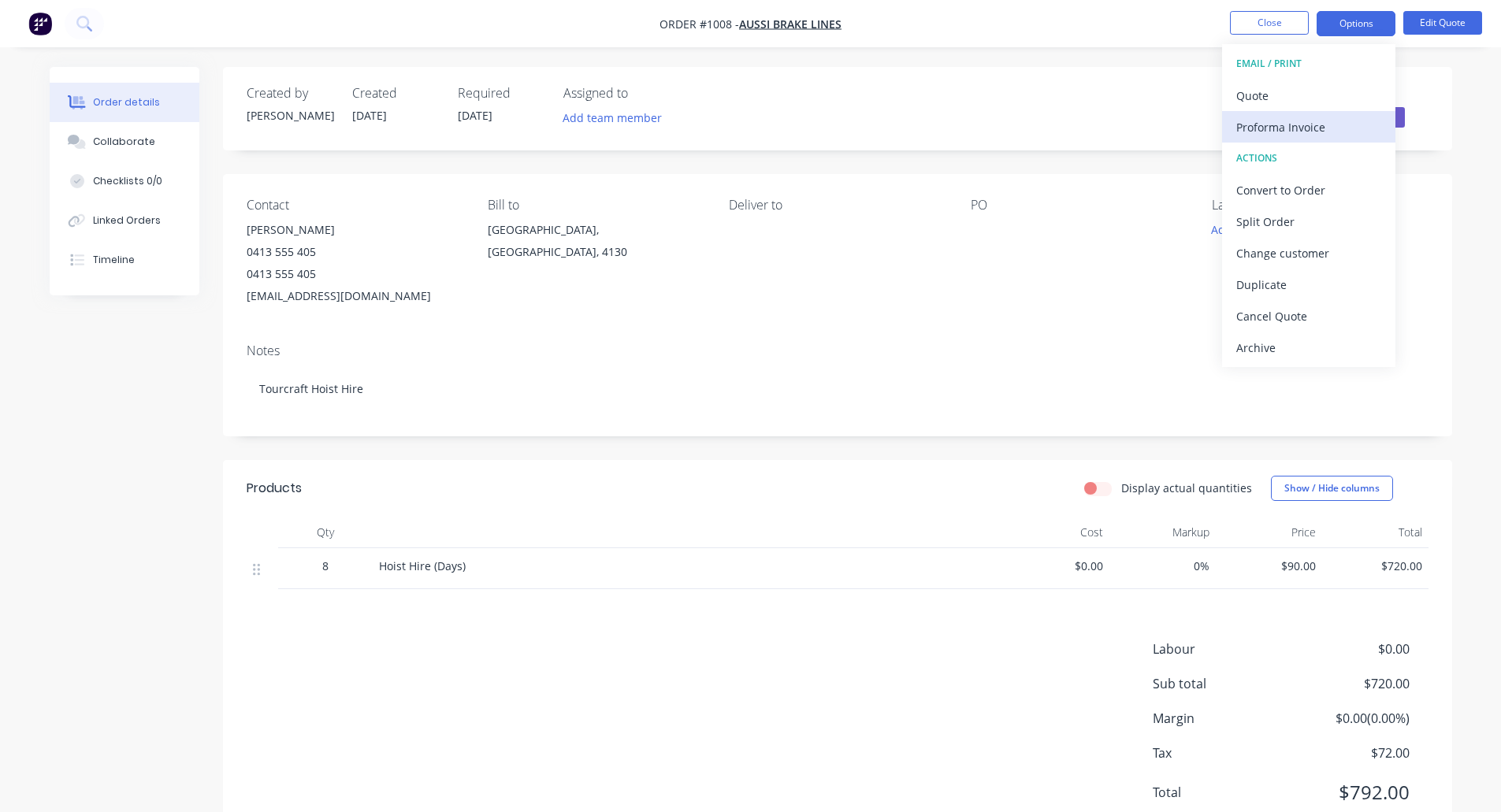
click at [1284, 128] on div "Proforma Invoice" at bounding box center [1308, 127] width 145 height 23
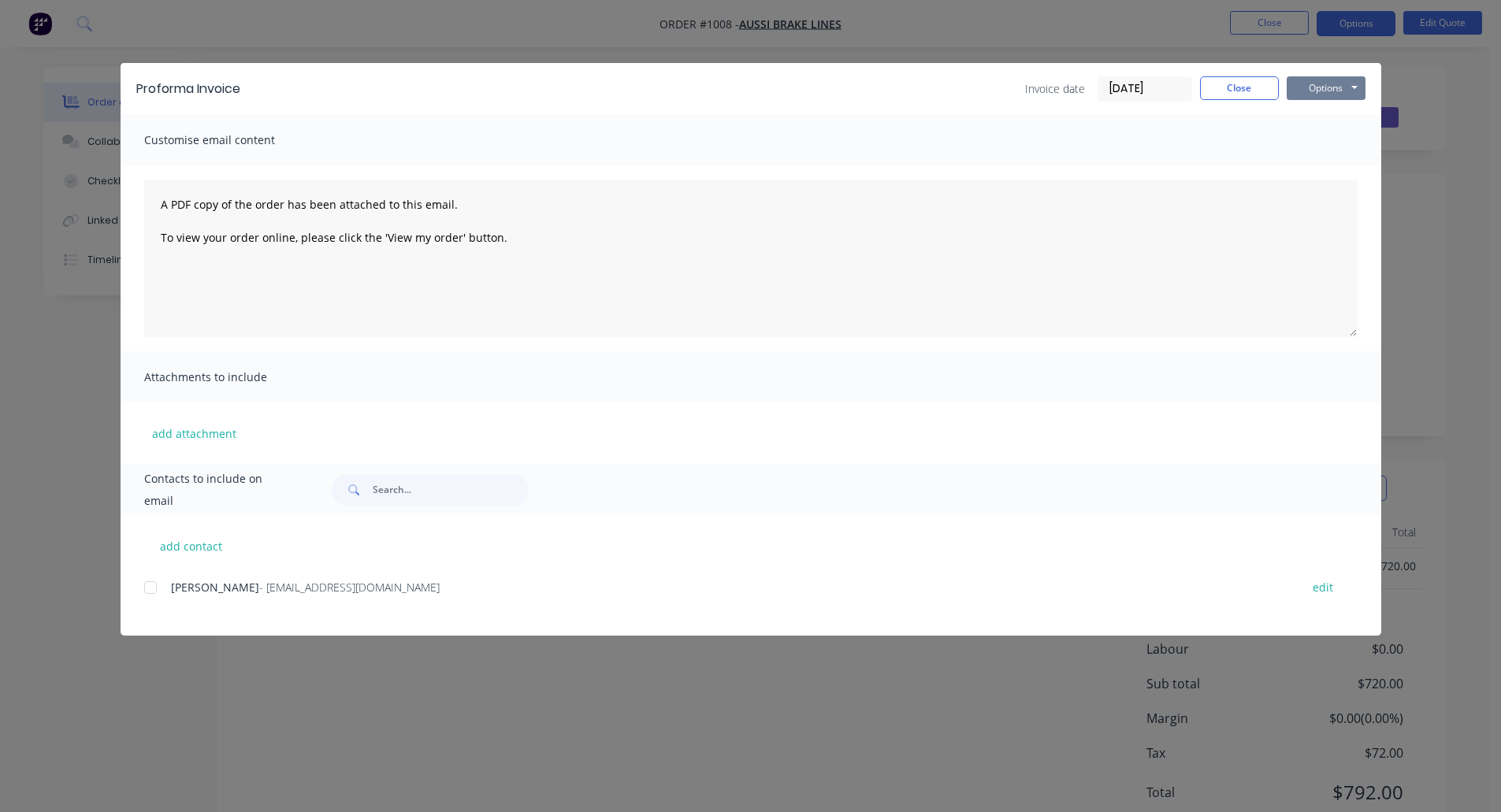
click at [1319, 87] on button "Options" at bounding box center [1325, 88] width 79 height 24
click at [1335, 122] on button "Preview" at bounding box center [1336, 116] width 101 height 26
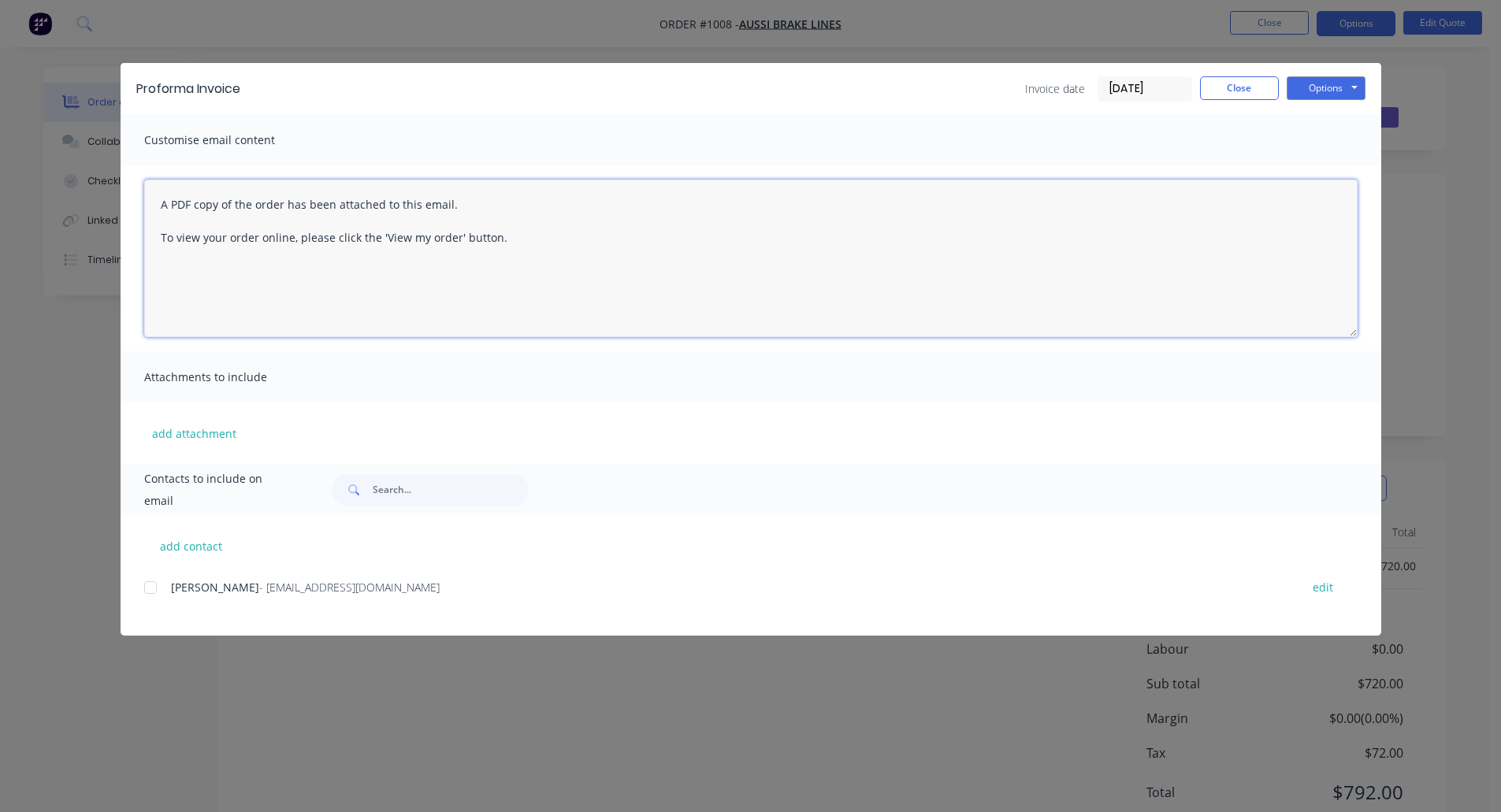
click at [466, 205] on textarea "A PDF copy of the order has been attached to this email. To view your order onl…" at bounding box center [751, 257] width 1213 height 157
drag, startPoint x: 526, startPoint y: 243, endPoint x: 93, endPoint y: 165, distance: 440.0
click at [94, 165] on div "Proforma Invoice Invoice date [DATE] Close Options Preview Print Email Customis…" at bounding box center [750, 406] width 1501 height 812
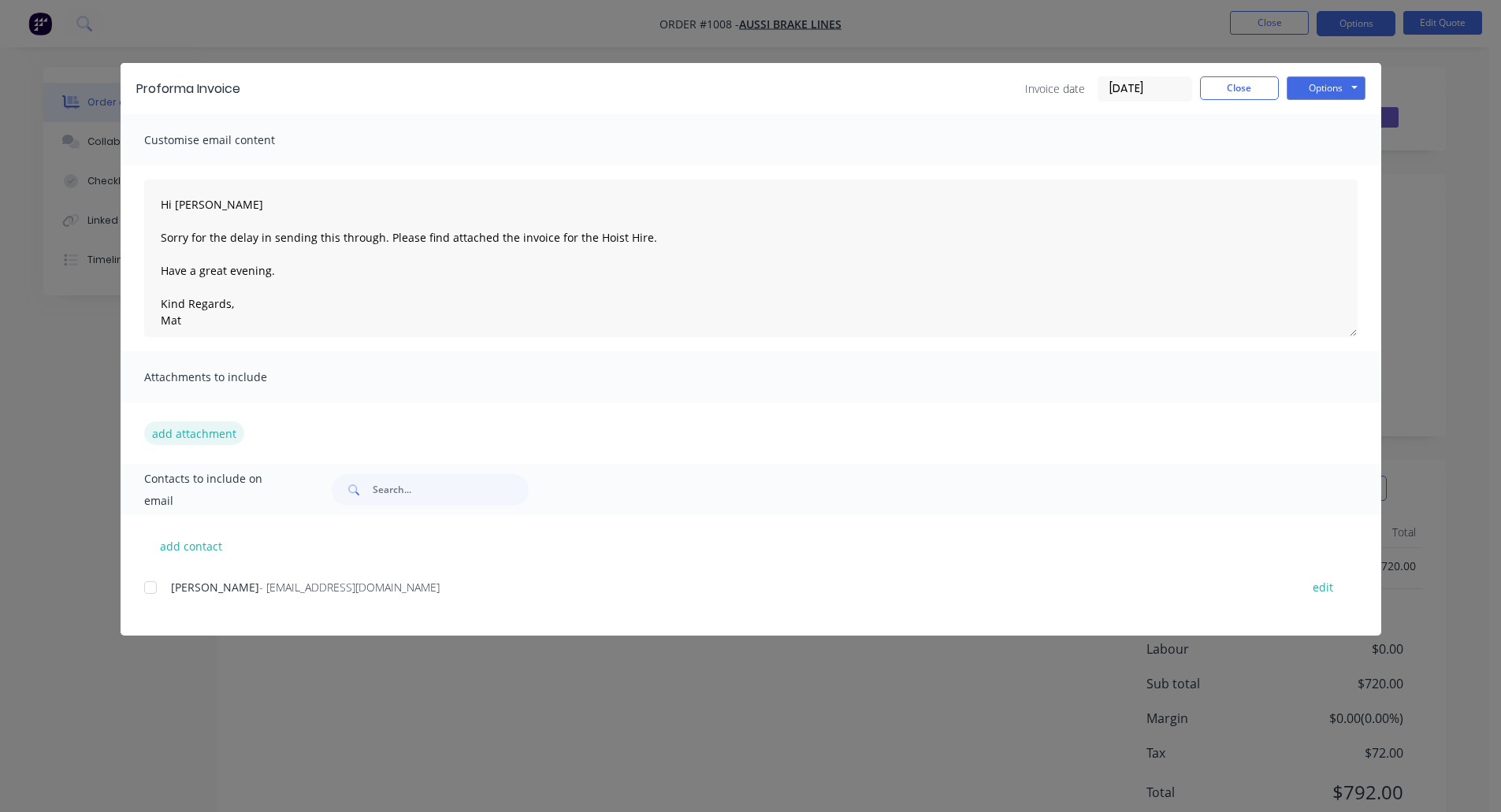
click at [202, 434] on button "add attachment" at bounding box center [195, 433] width 100 height 24
click at [151, 584] on div at bounding box center [150, 587] width 31 height 31
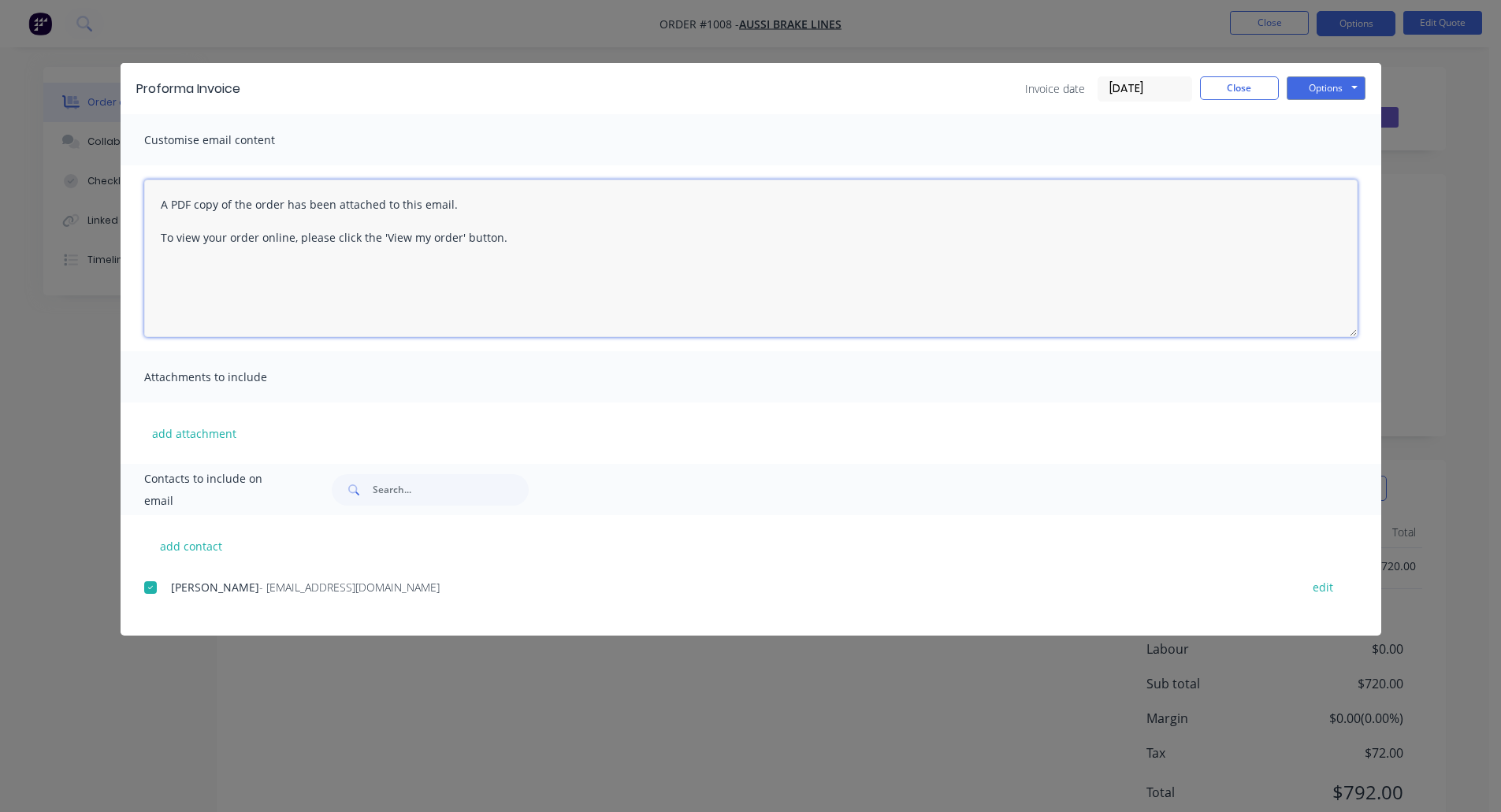
click at [686, 290] on textarea "A PDF copy of the order has been attached to this email. To view your order onl…" at bounding box center [751, 257] width 1213 height 157
drag, startPoint x: 534, startPoint y: 251, endPoint x: 152, endPoint y: 200, distance: 385.4
click at [152, 200] on textarea "A PDF copy of the order has been attached to this email. To view your order onl…" at bounding box center [751, 257] width 1213 height 157
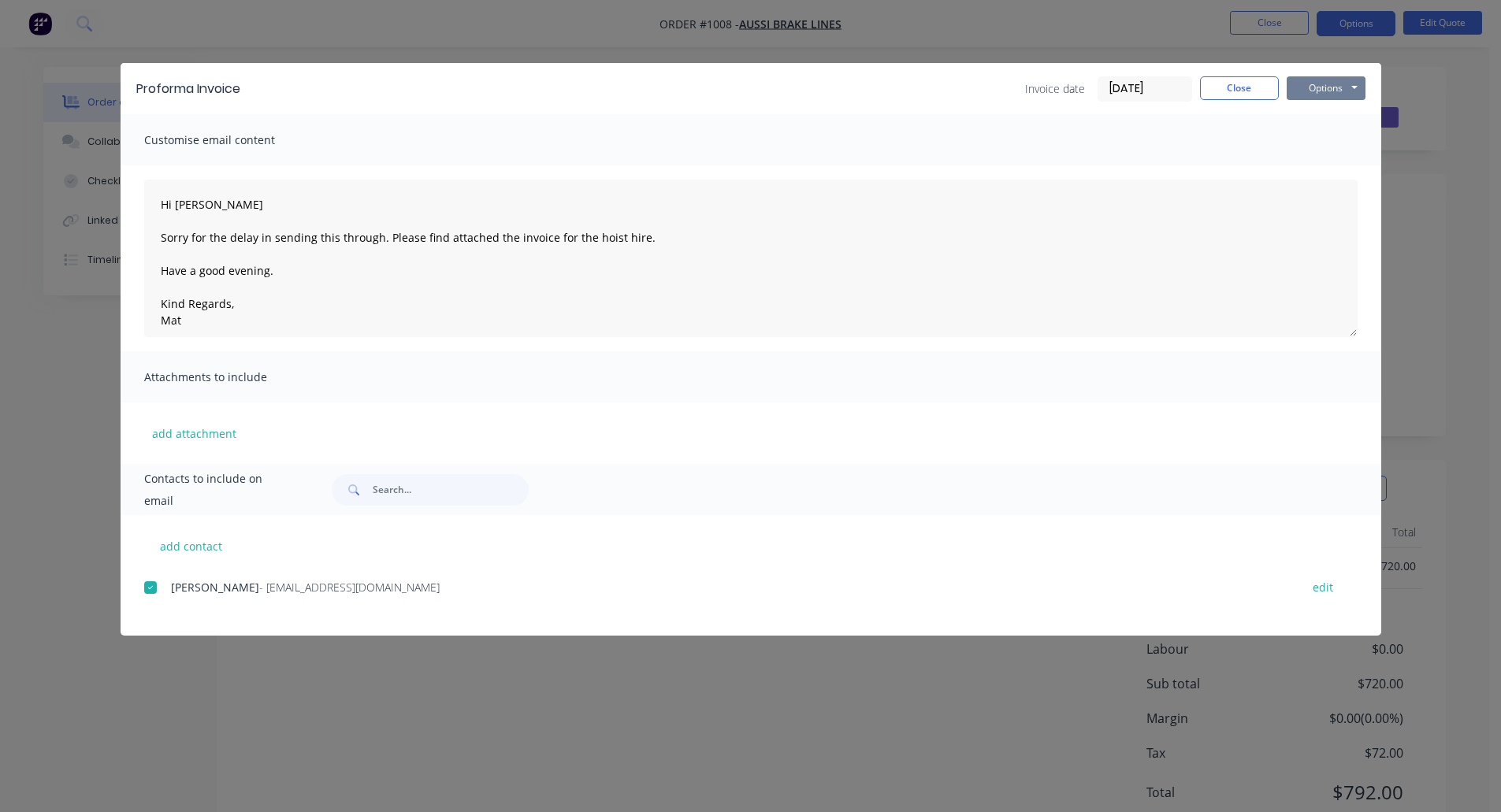
click at [1292, 84] on button "Options" at bounding box center [1325, 88] width 79 height 24
click at [1329, 166] on button "Email" at bounding box center [1336, 168] width 101 height 26
type textarea "A PDF copy of the order has been attached to this email. To view your order onl…"
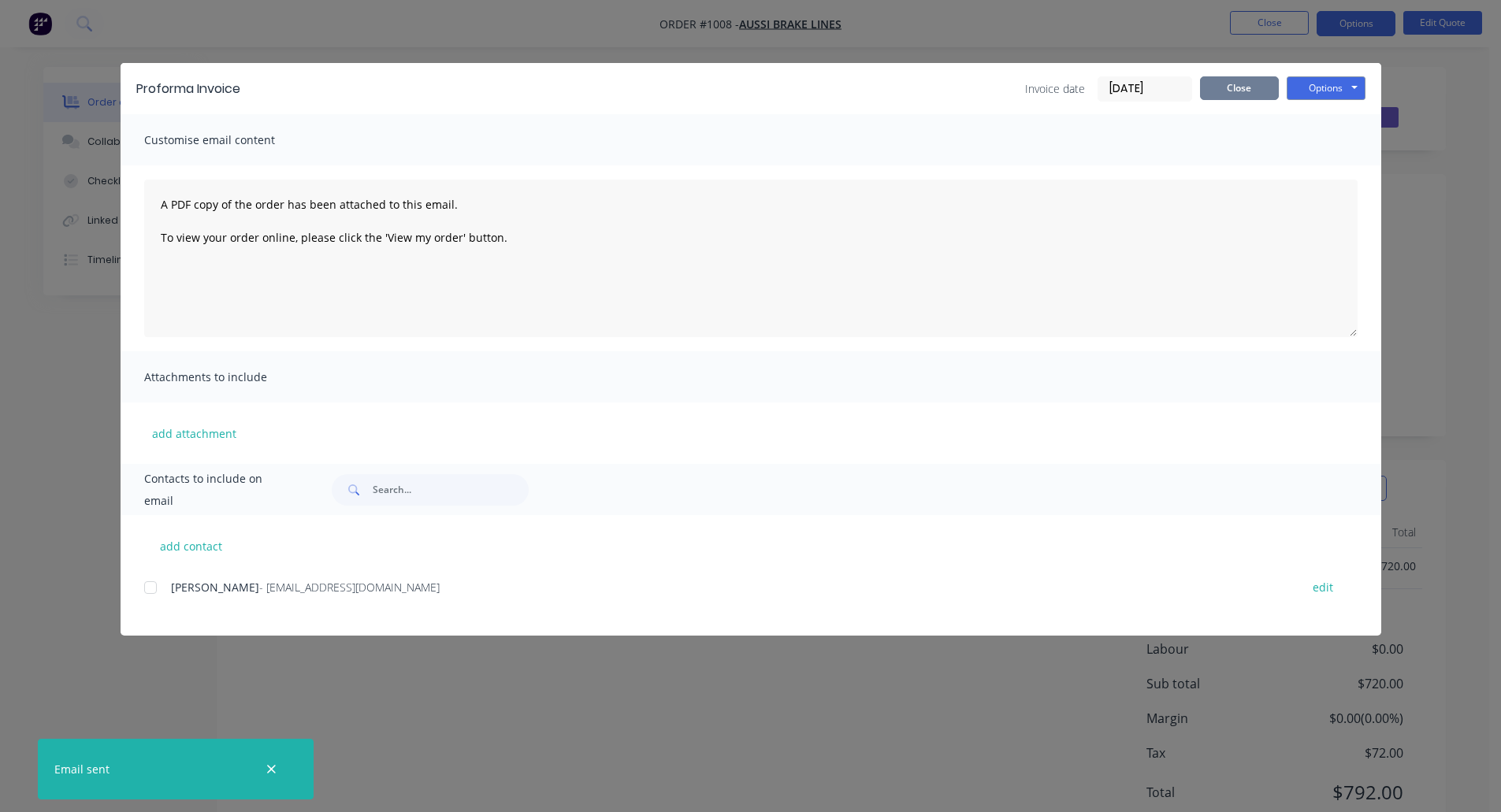
click at [1242, 95] on button "Close" at bounding box center [1239, 88] width 79 height 24
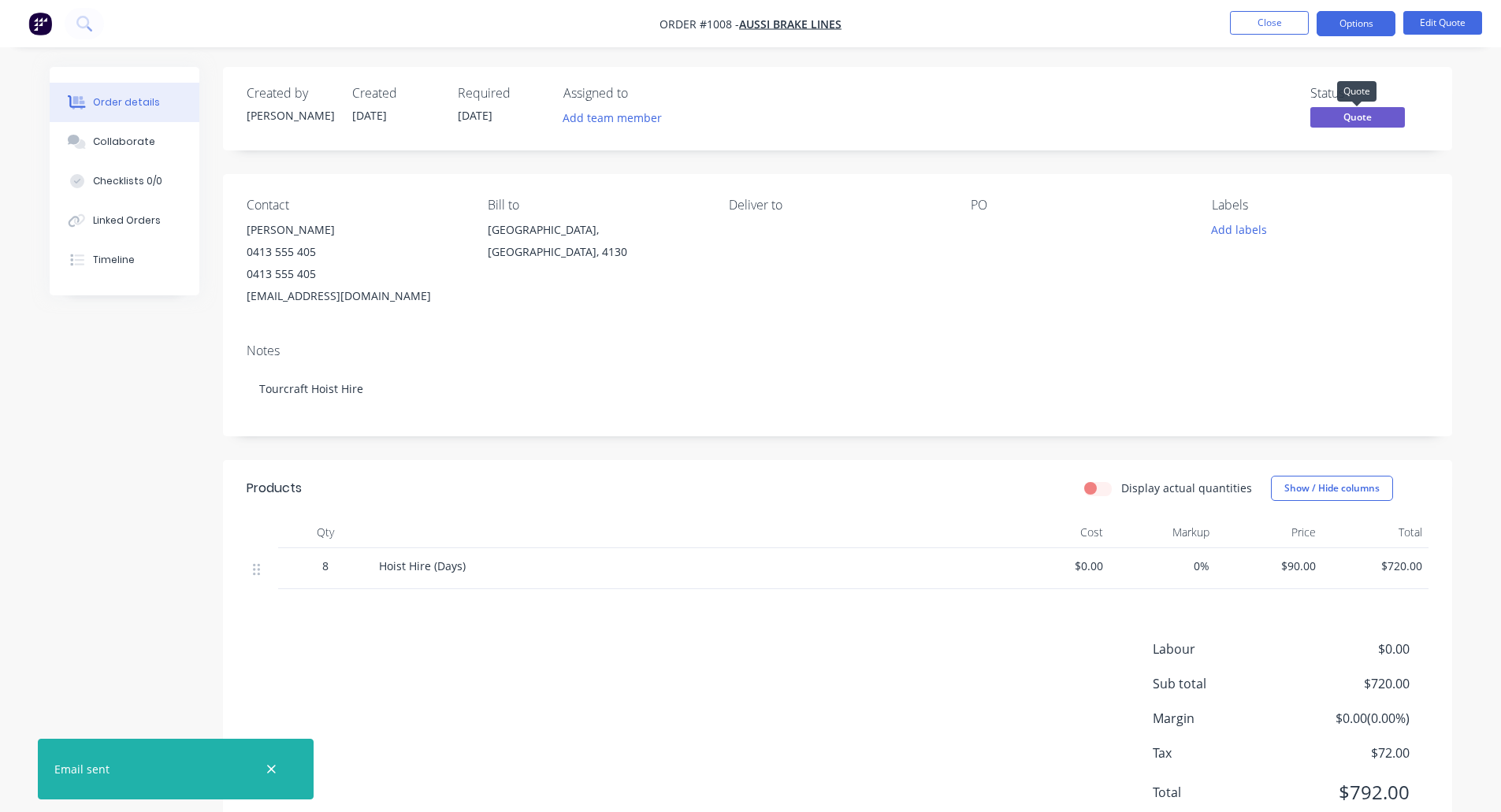
click at [1346, 114] on span "Quote" at bounding box center [1357, 116] width 94 height 20
click at [1250, 98] on div "Status Quote" at bounding box center [1075, 109] width 708 height 46
click at [1372, 26] on button "Options" at bounding box center [1356, 24] width 79 height 25
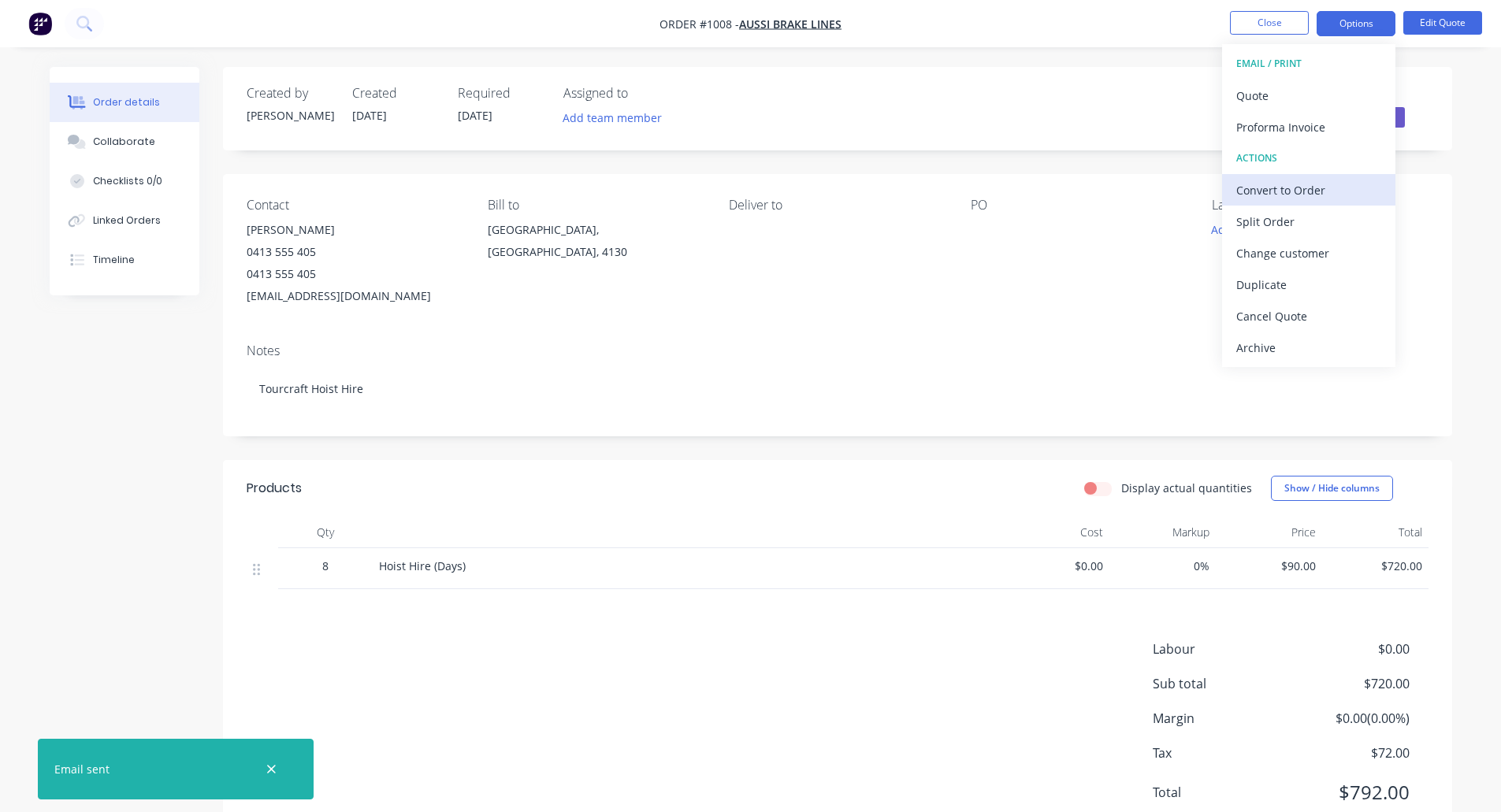
click at [1324, 204] on button "Convert to Order" at bounding box center [1308, 189] width 173 height 31
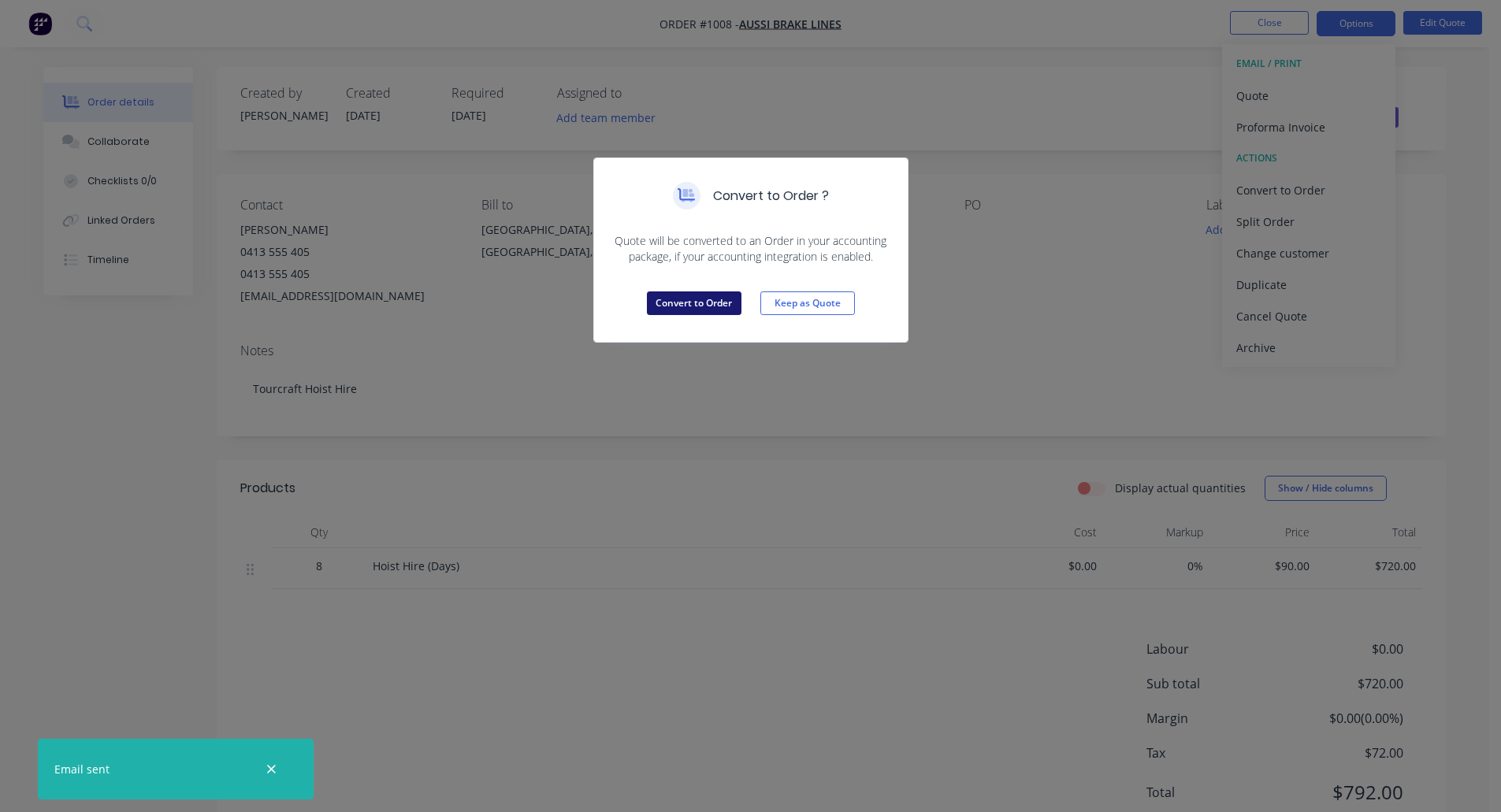
click at [704, 298] on button "Convert to Order" at bounding box center [693, 303] width 94 height 24
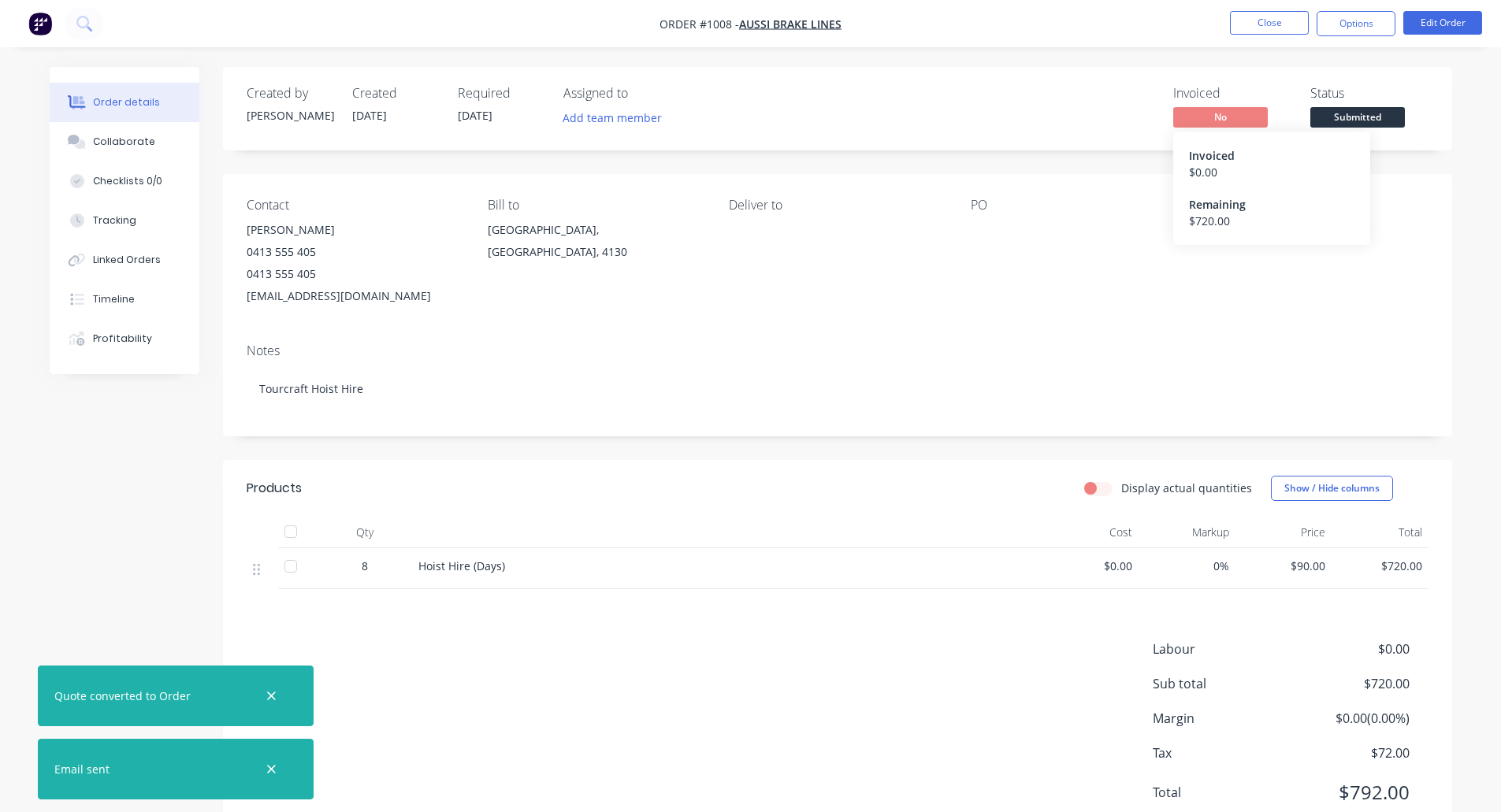
click at [1228, 116] on span "No" at bounding box center [1220, 116] width 94 height 20
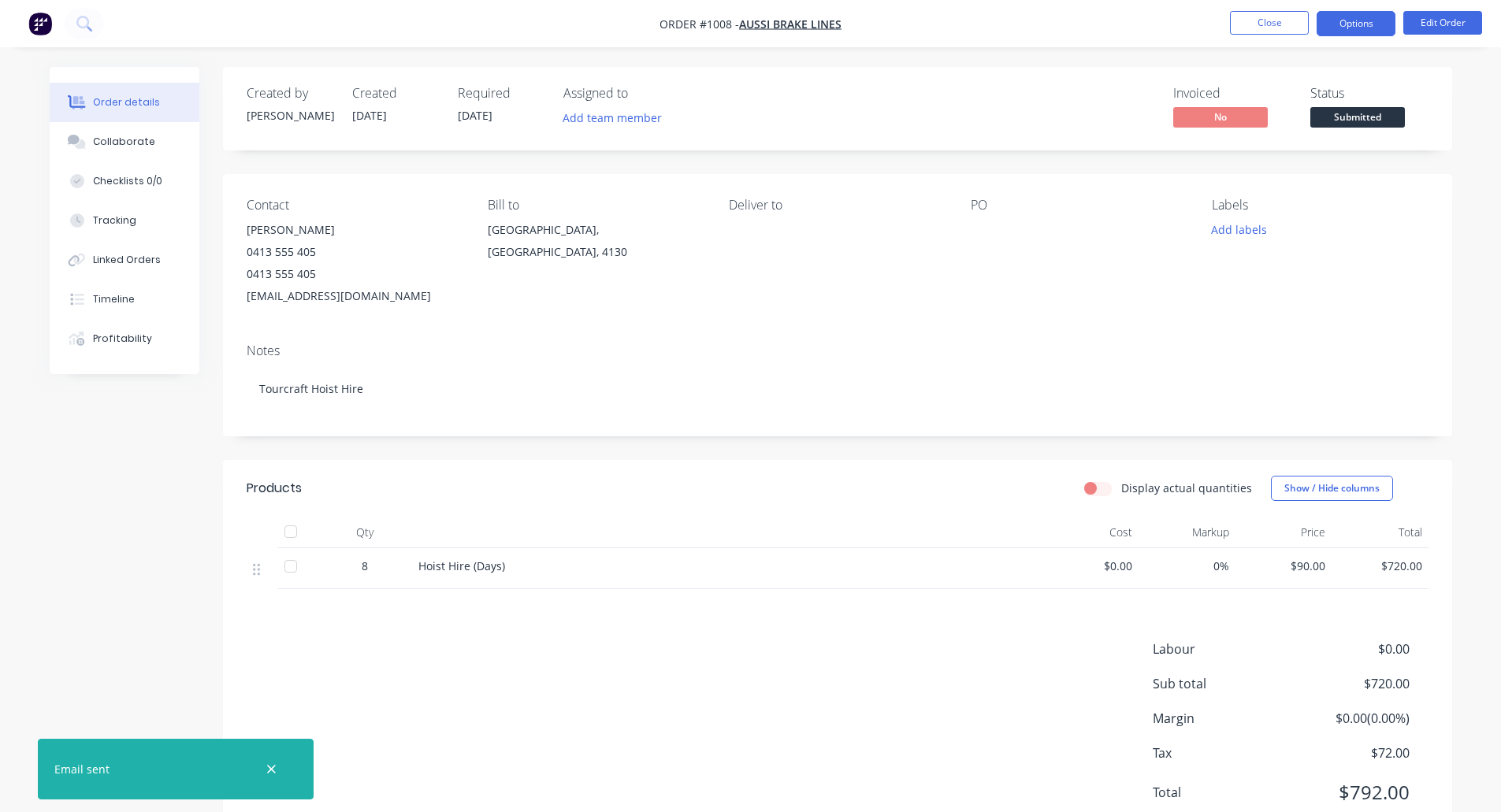
click at [1345, 21] on button "Options" at bounding box center [1356, 24] width 79 height 25
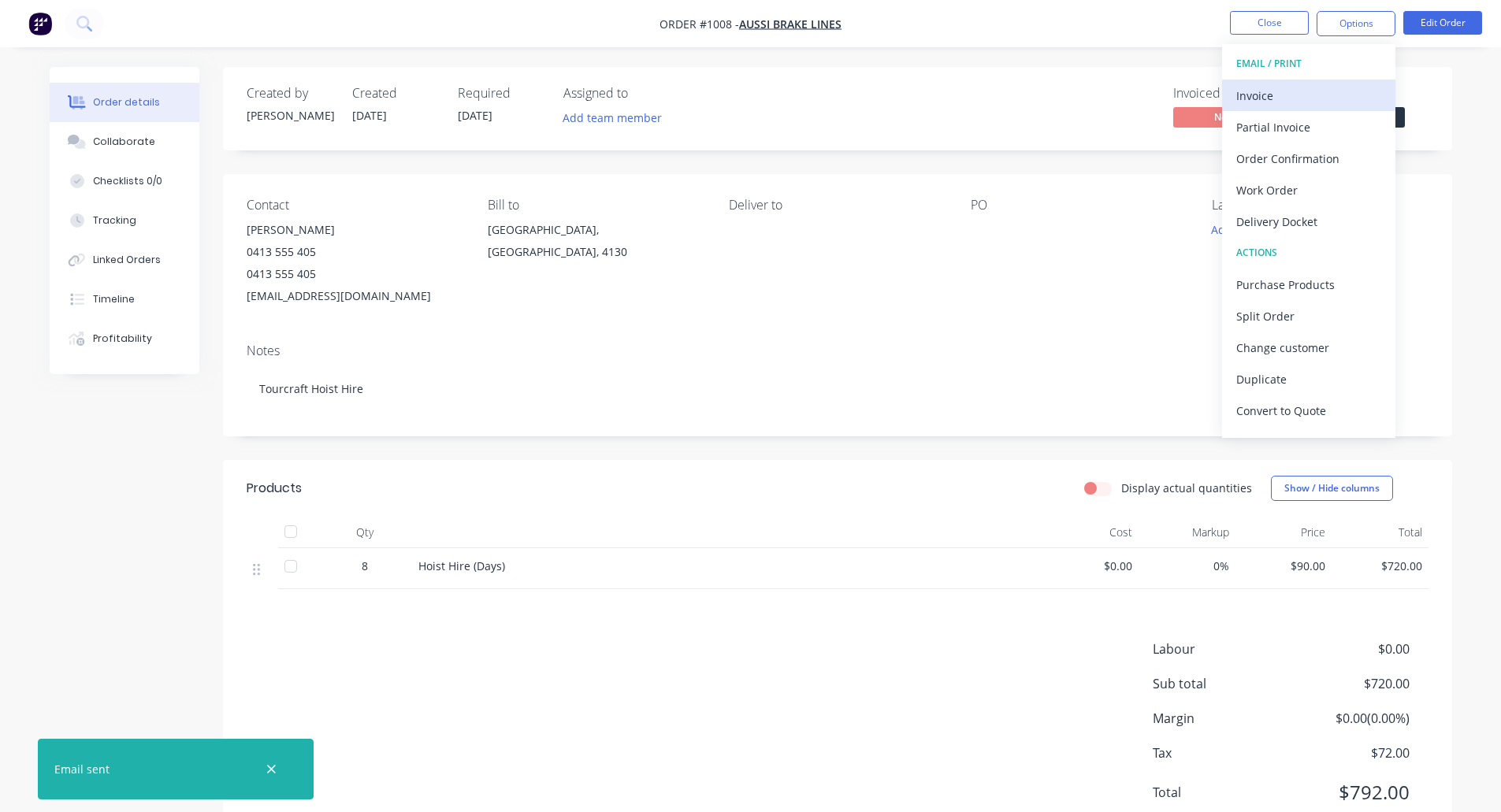
click at [1275, 103] on div "Invoice" at bounding box center [1308, 95] width 145 height 23
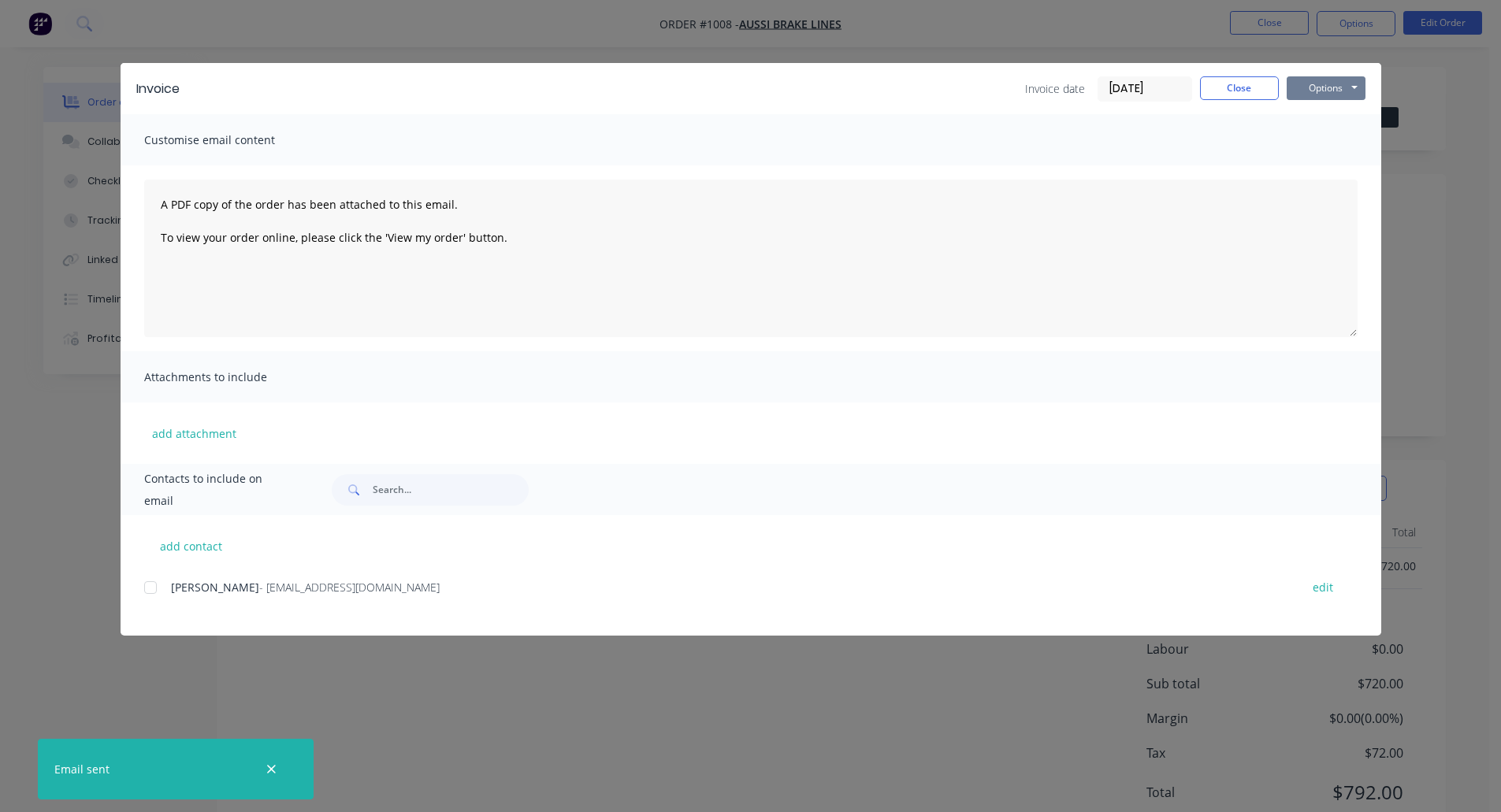
click at [1307, 89] on button "Options" at bounding box center [1325, 88] width 79 height 24
click at [1327, 137] on button "Print" at bounding box center [1336, 142] width 101 height 26
click at [1222, 92] on button "Close" at bounding box center [1239, 88] width 79 height 24
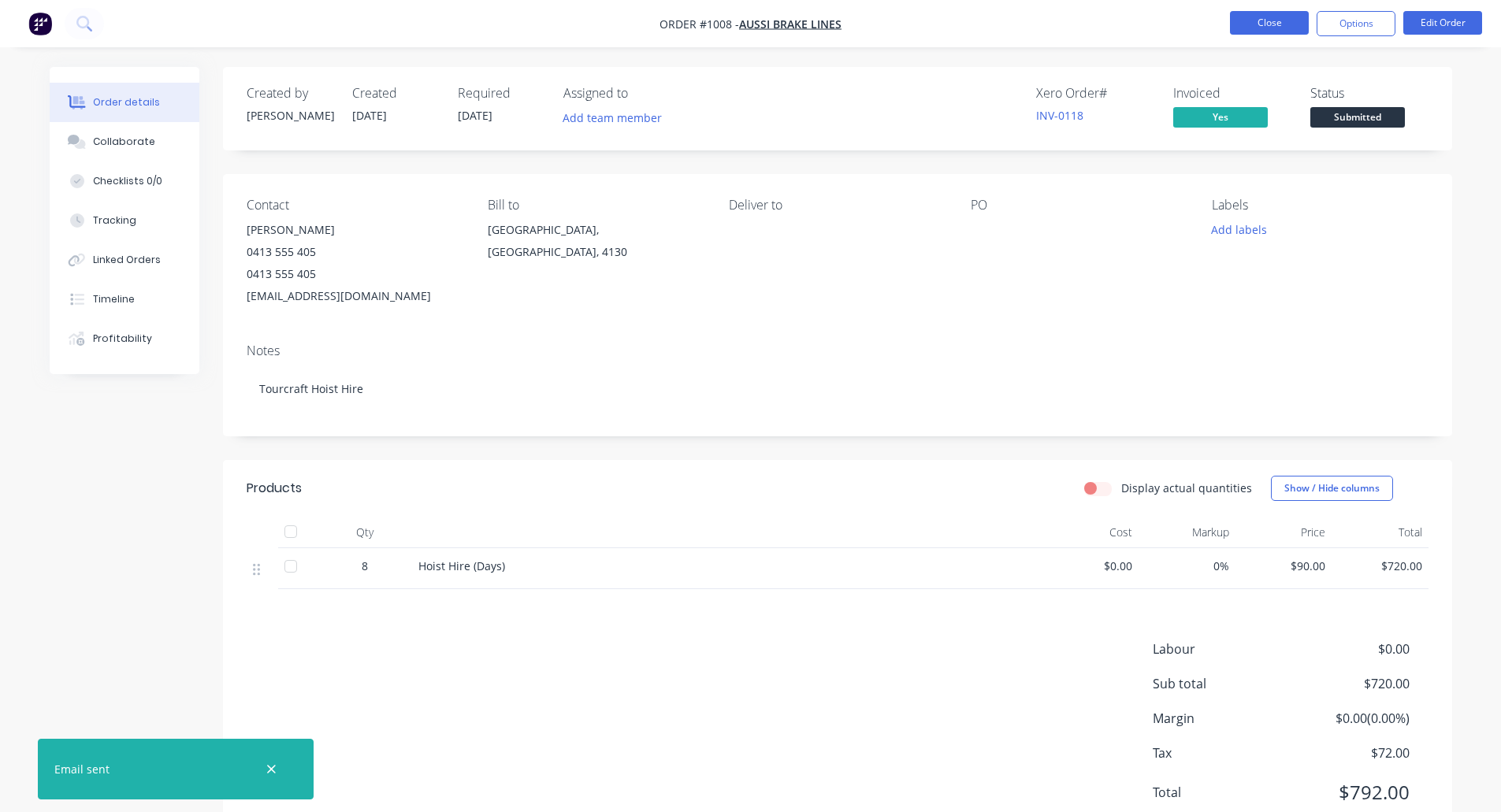
click at [1273, 30] on button "Close" at bounding box center [1269, 23] width 79 height 24
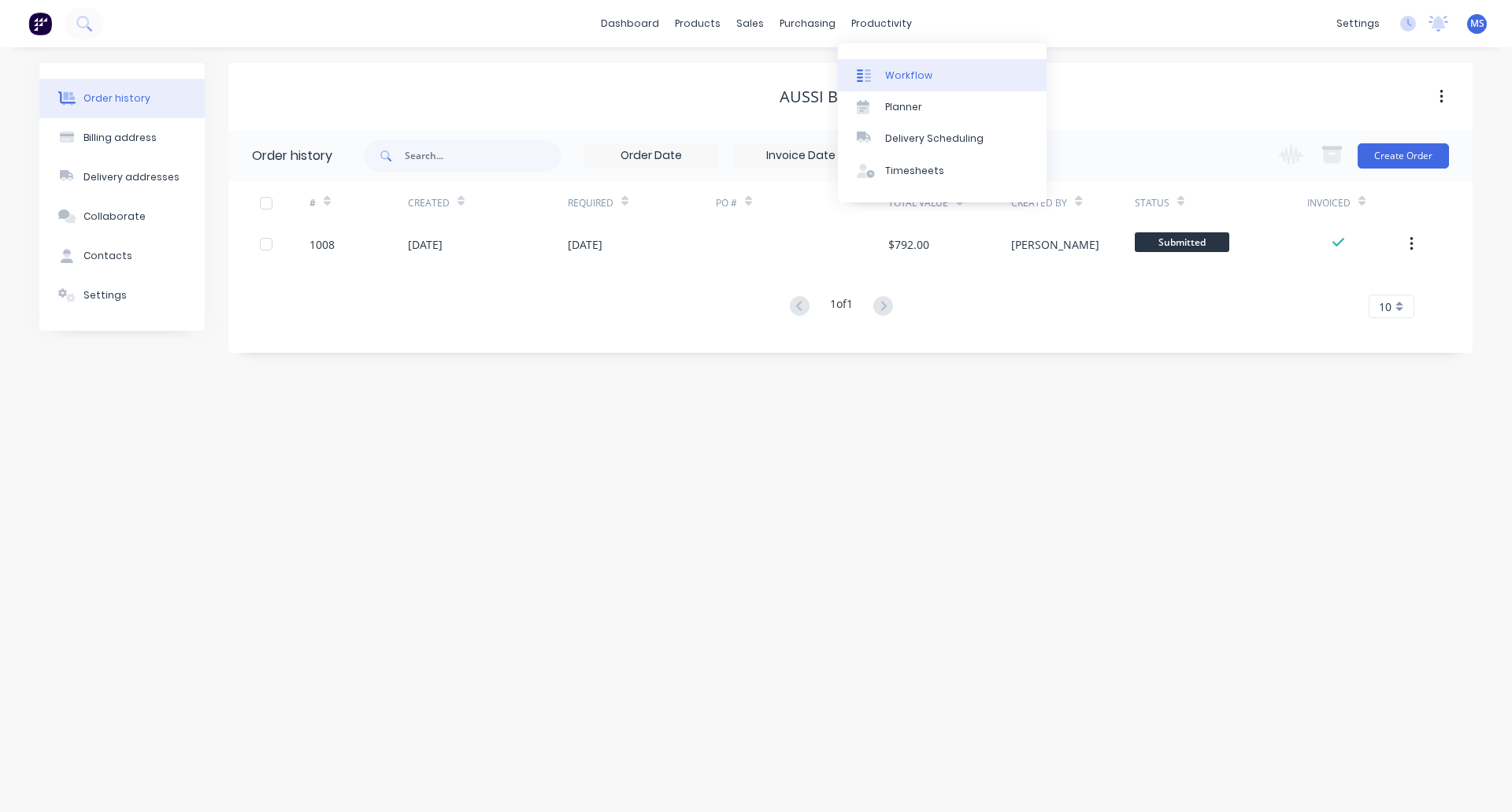
click at [895, 76] on div "Workflow" at bounding box center [908, 76] width 48 height 14
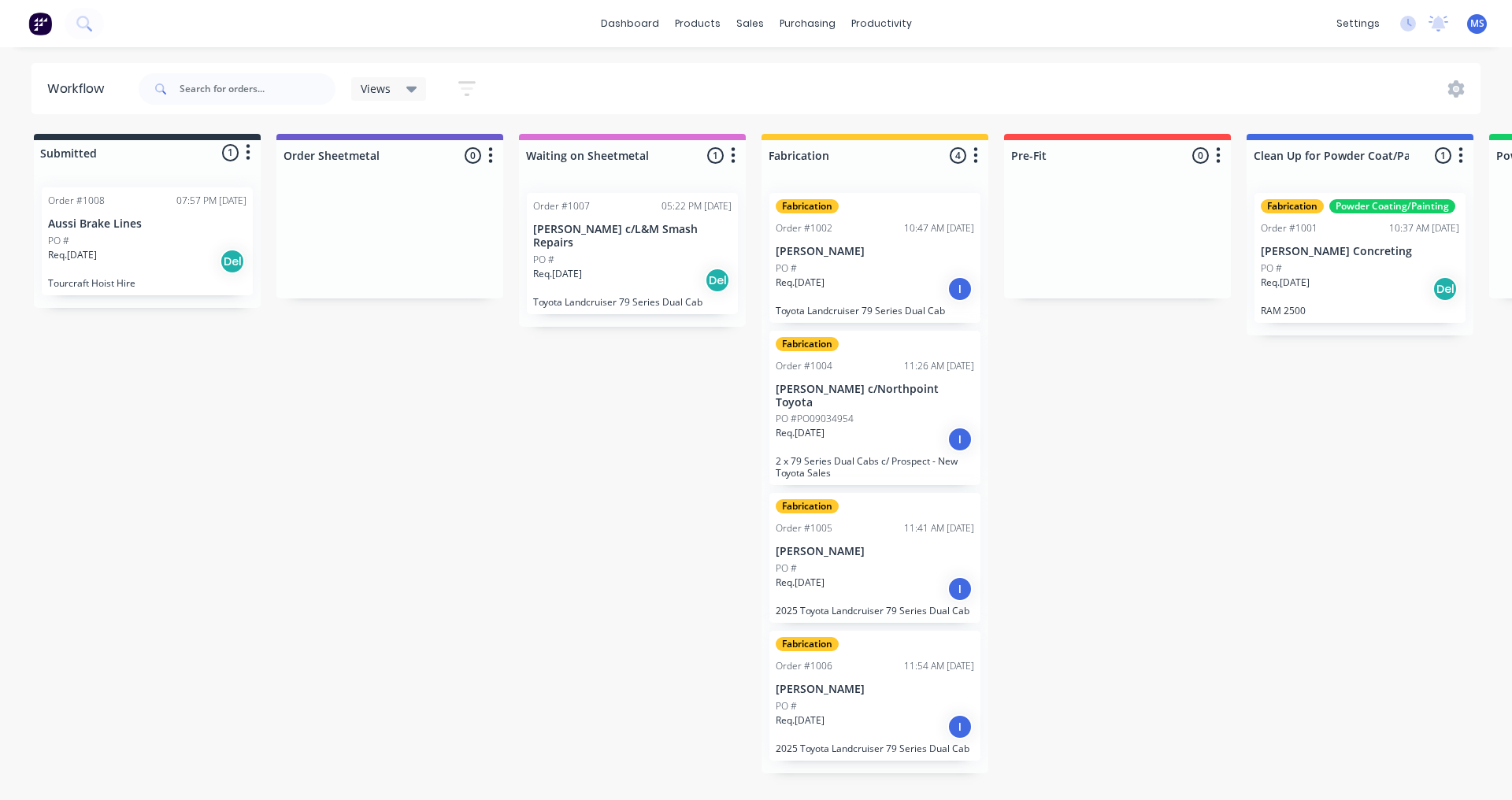
click at [198, 239] on div "PO #" at bounding box center [148, 240] width 199 height 14
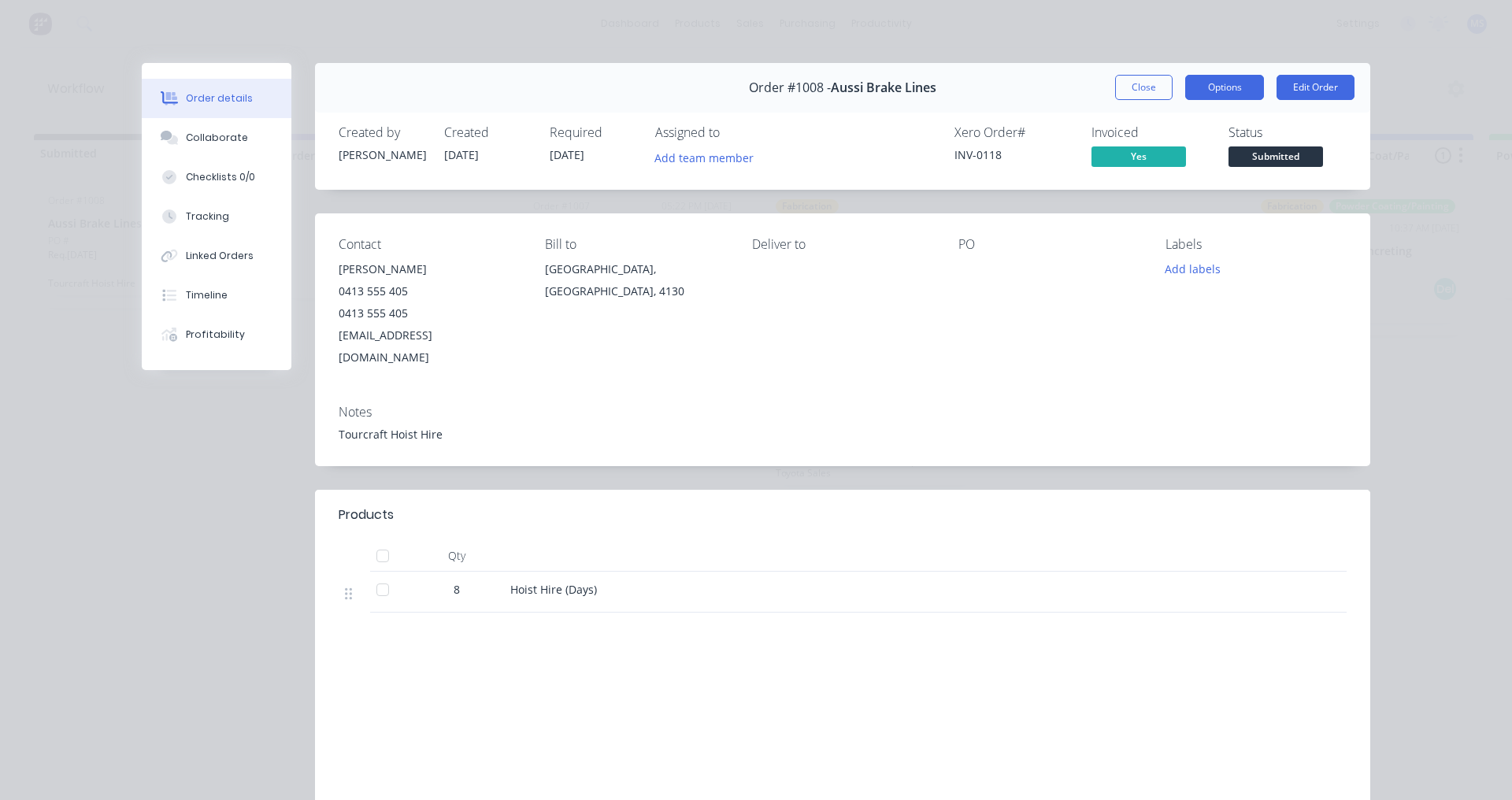
click at [1231, 90] on button "Options" at bounding box center [1224, 87] width 79 height 25
click at [1151, 89] on button "Close" at bounding box center [1144, 87] width 58 height 25
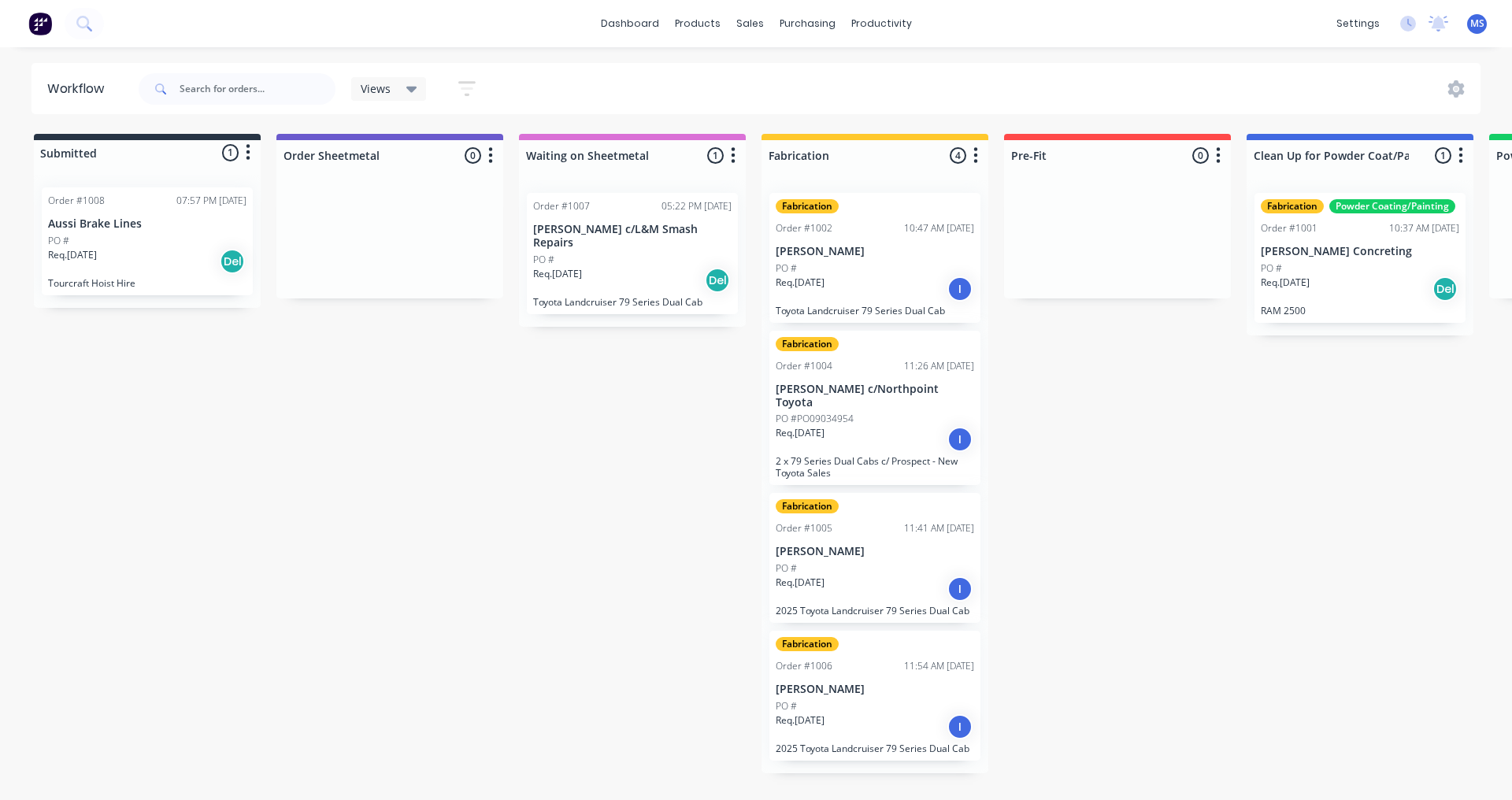
click at [249, 156] on icon "button" at bounding box center [248, 152] width 5 height 20
click at [160, 306] on div "Order #1008 07:57 PM [DATE] Aussi Brake Lines PO # Req. [DATE] Del Tourcraft Ho…" at bounding box center [147, 241] width 227 height 133
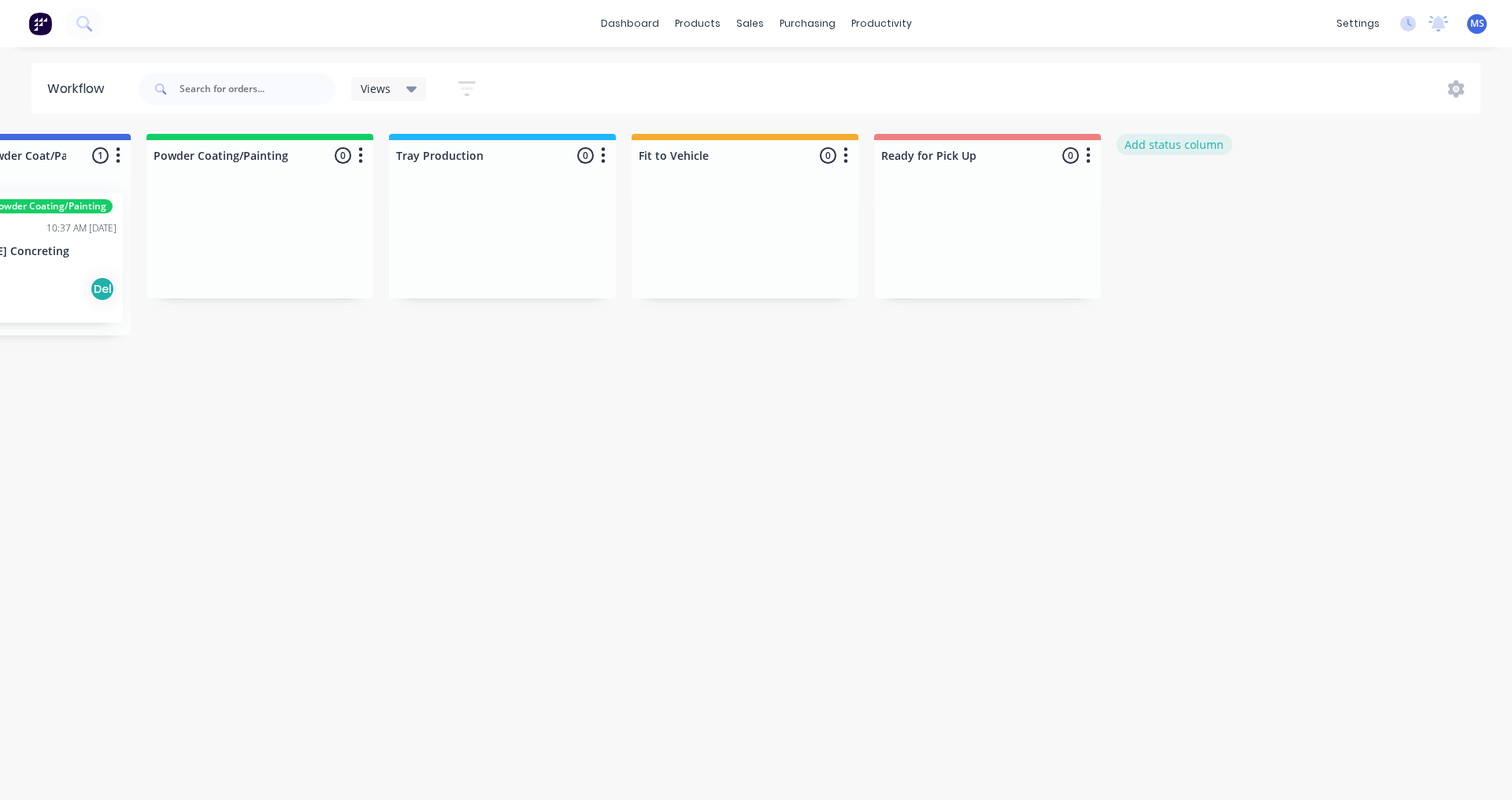
click at [1195, 142] on button "Add status column" at bounding box center [1174, 144] width 115 height 21
type input "Completed"
click at [1187, 188] on button "Add" at bounding box center [1169, 192] width 87 height 25
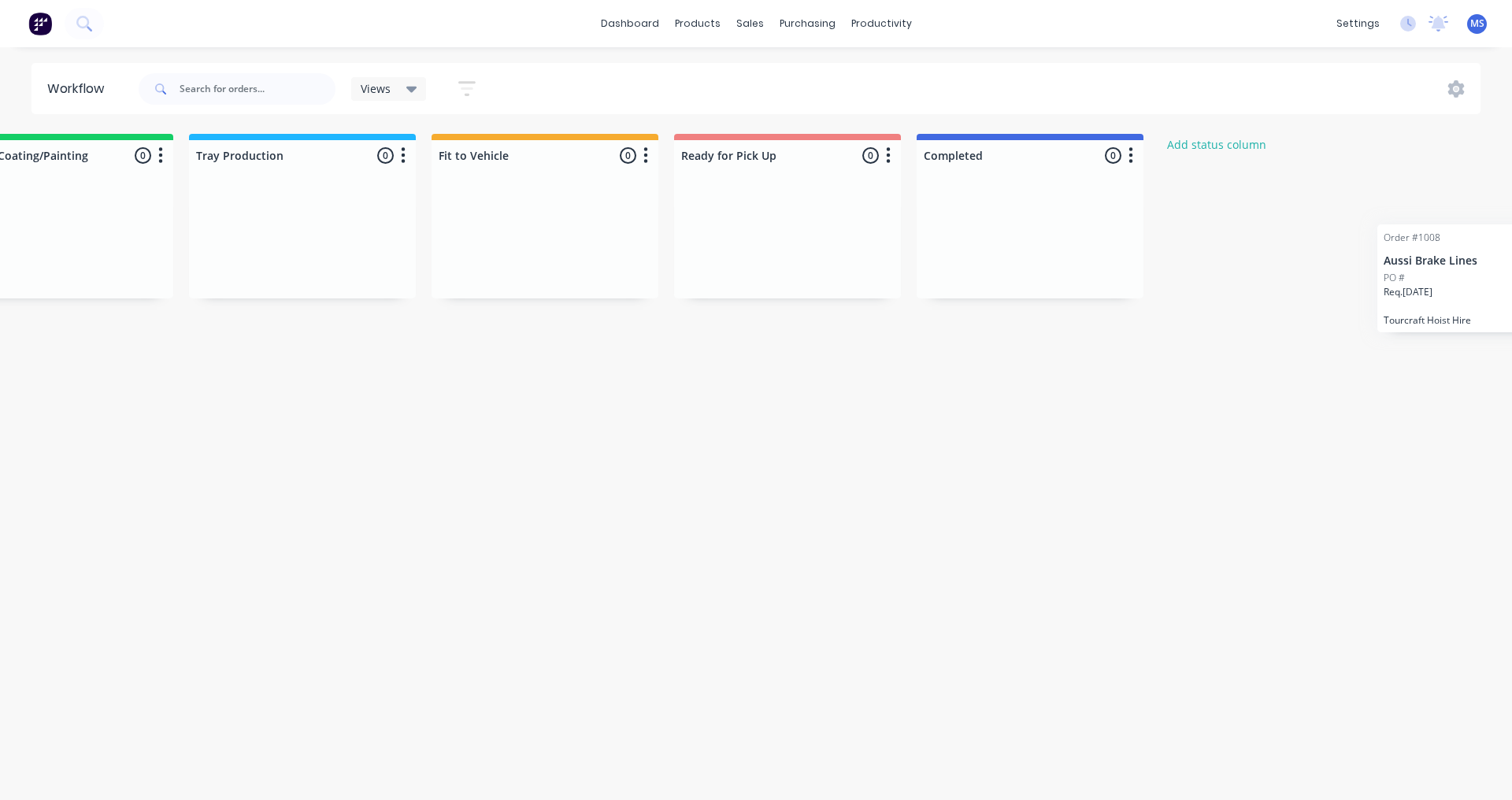
scroll to position [0, 1571]
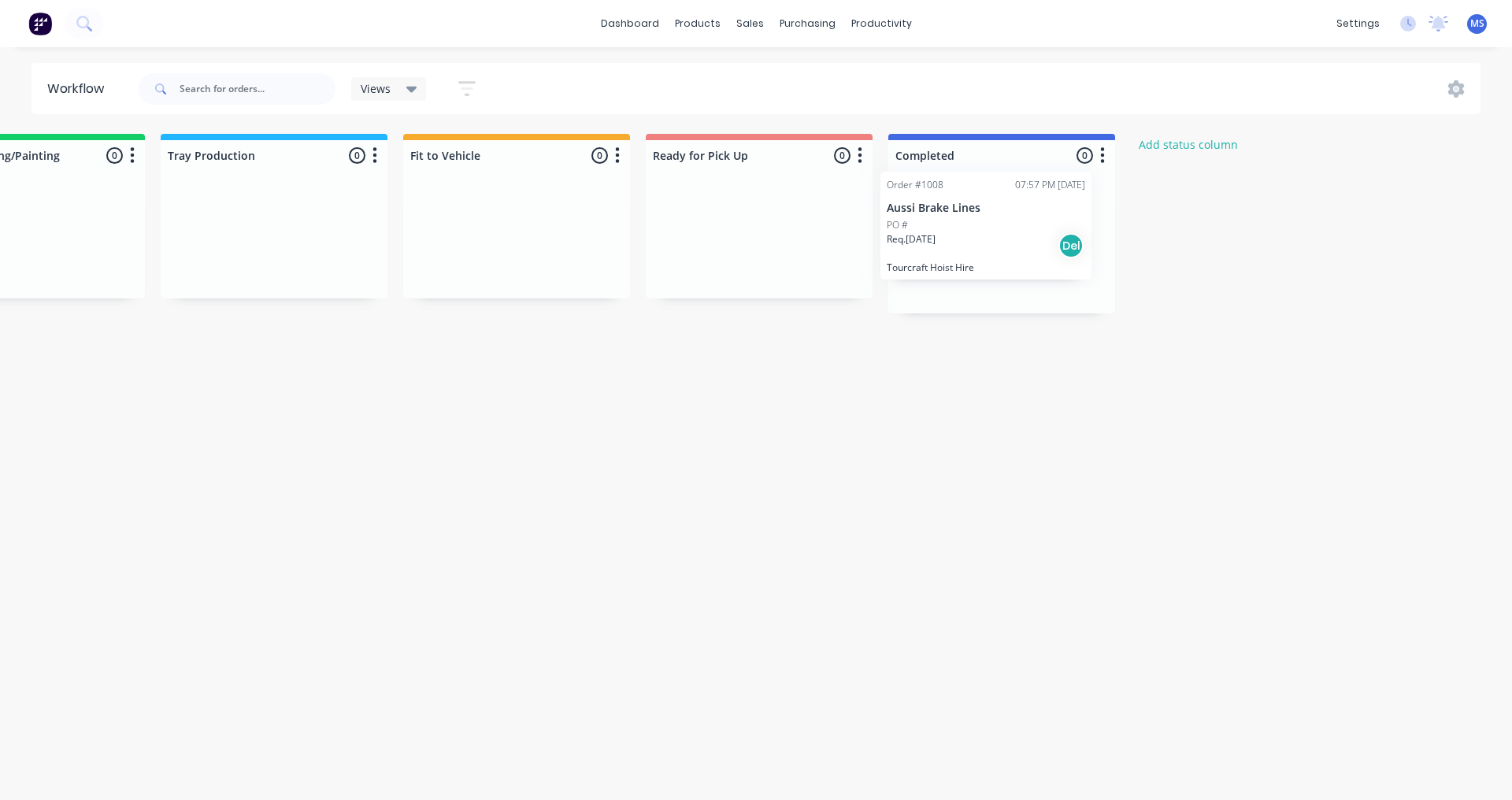
drag, startPoint x: 38, startPoint y: 266, endPoint x: 1015, endPoint y: 251, distance: 977.1
click at [1091, 272] on div "Del" at bounding box center [1087, 268] width 25 height 25
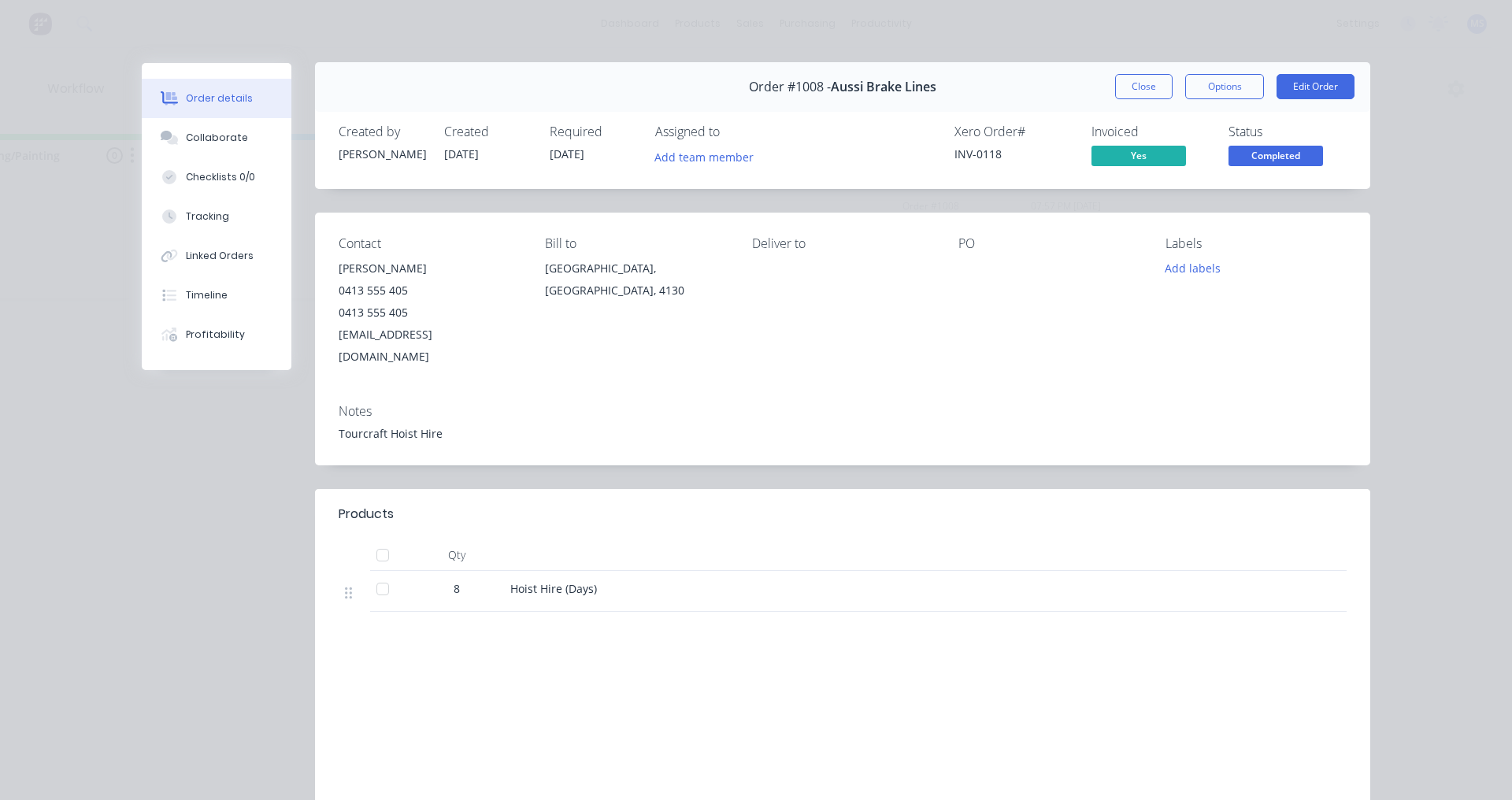
scroll to position [0, 0]
click at [1143, 82] on button "Close" at bounding box center [1144, 87] width 58 height 25
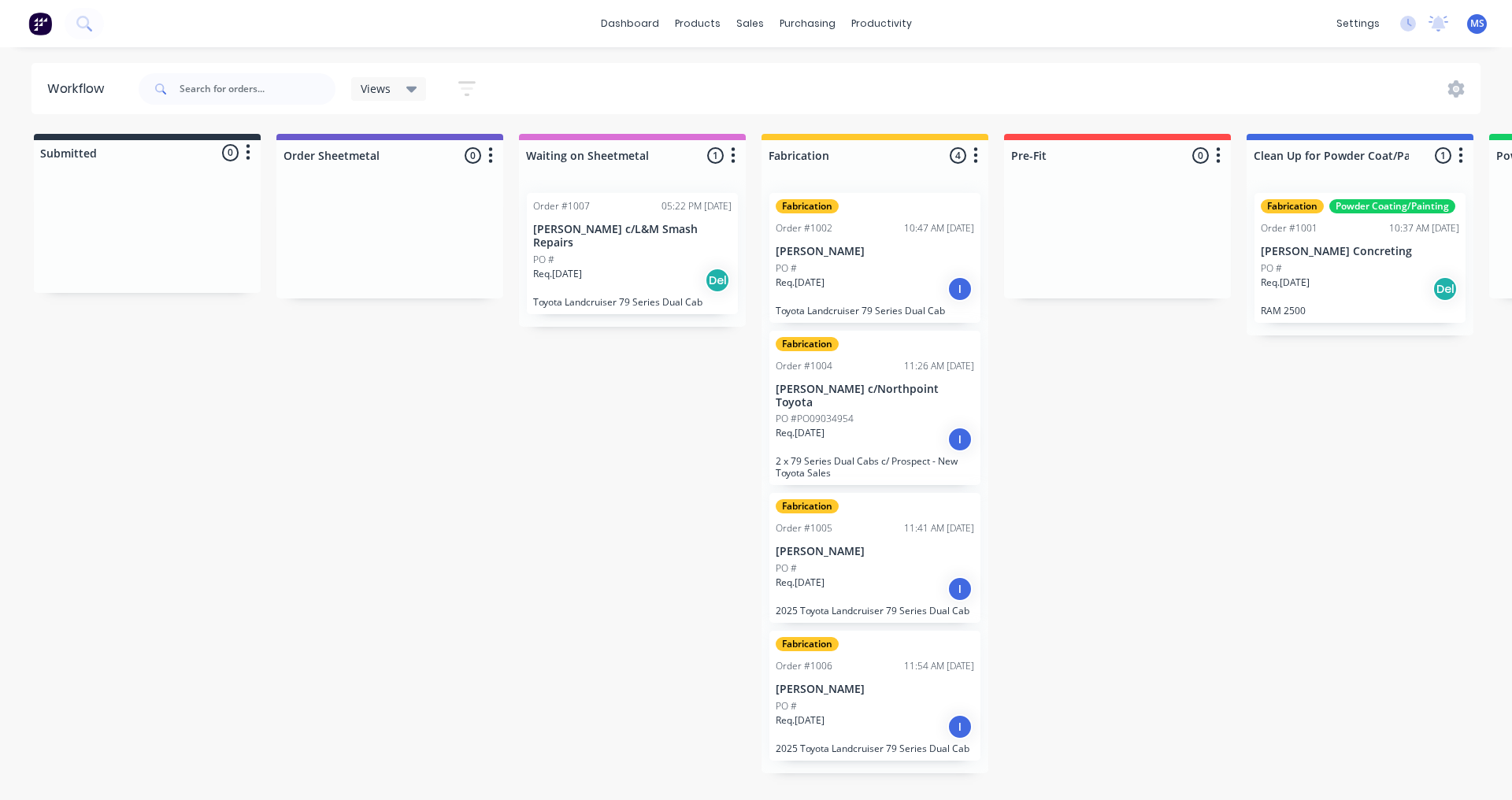
drag, startPoint x: 1377, startPoint y: 536, endPoint x: 1374, endPoint y: 521, distance: 15.3
click at [1377, 536] on div "Submitted 0 Status colour #273444 hex #273444 Save Cancel Summaries Total order…" at bounding box center [1529, 454] width 3083 height 639
